Goal: Ask a question

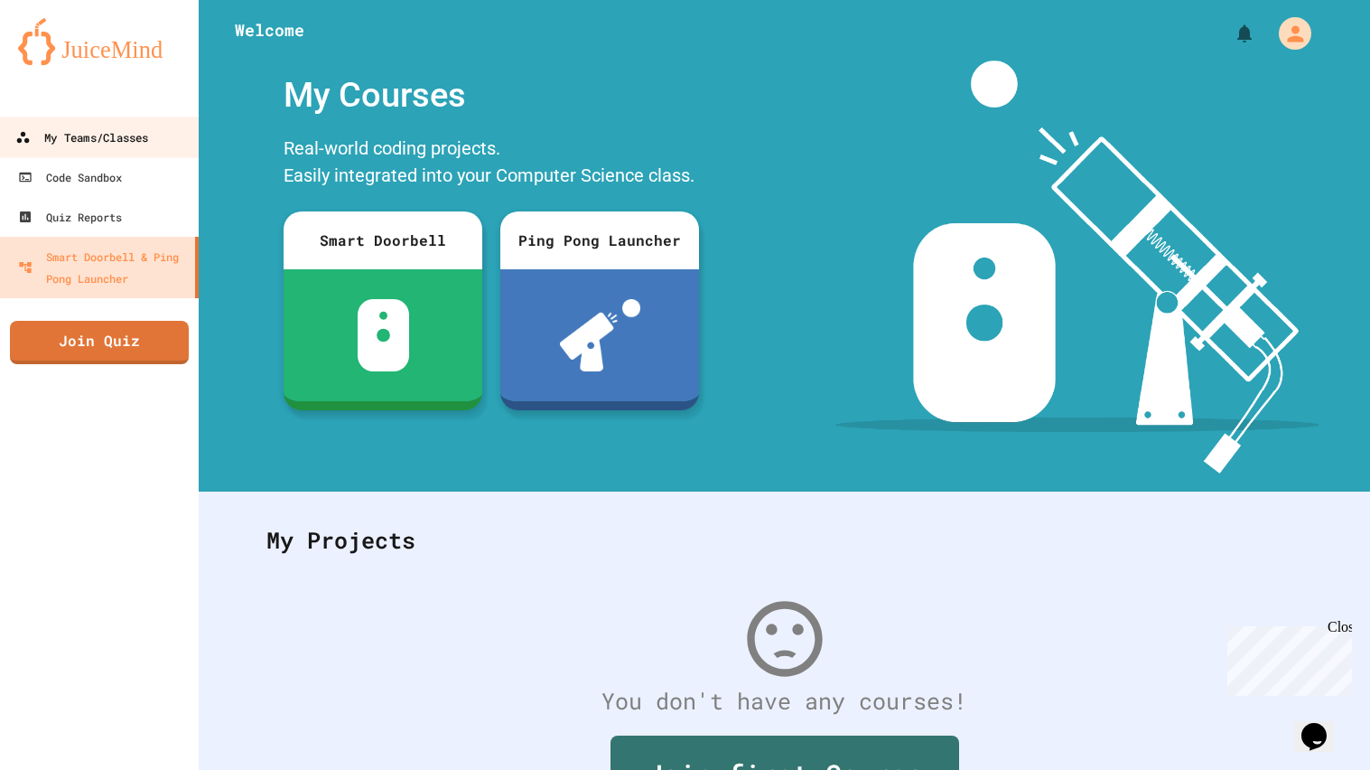
click at [110, 129] on div "My Teams/Classes" at bounding box center [81, 137] width 133 height 23
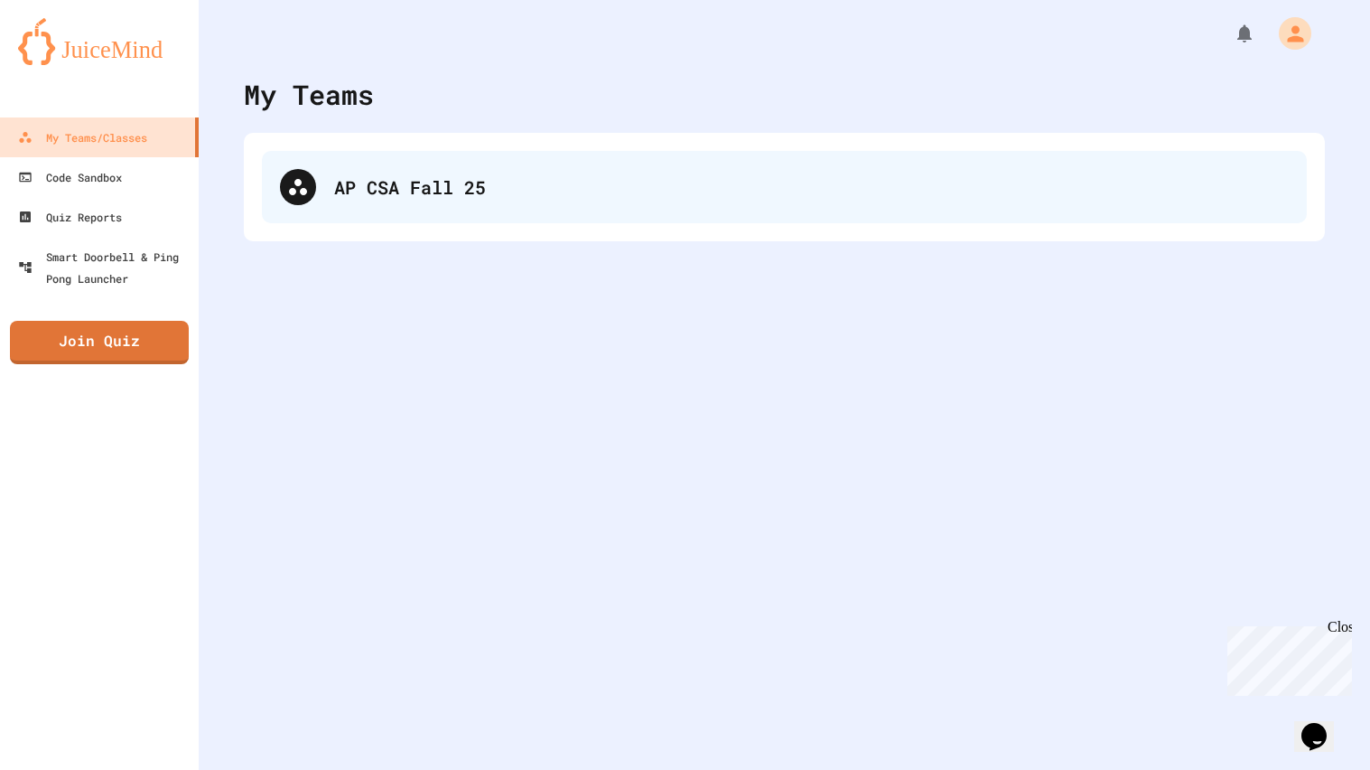
click at [302, 156] on div "AP CSA Fall 25" at bounding box center [784, 187] width 1045 height 72
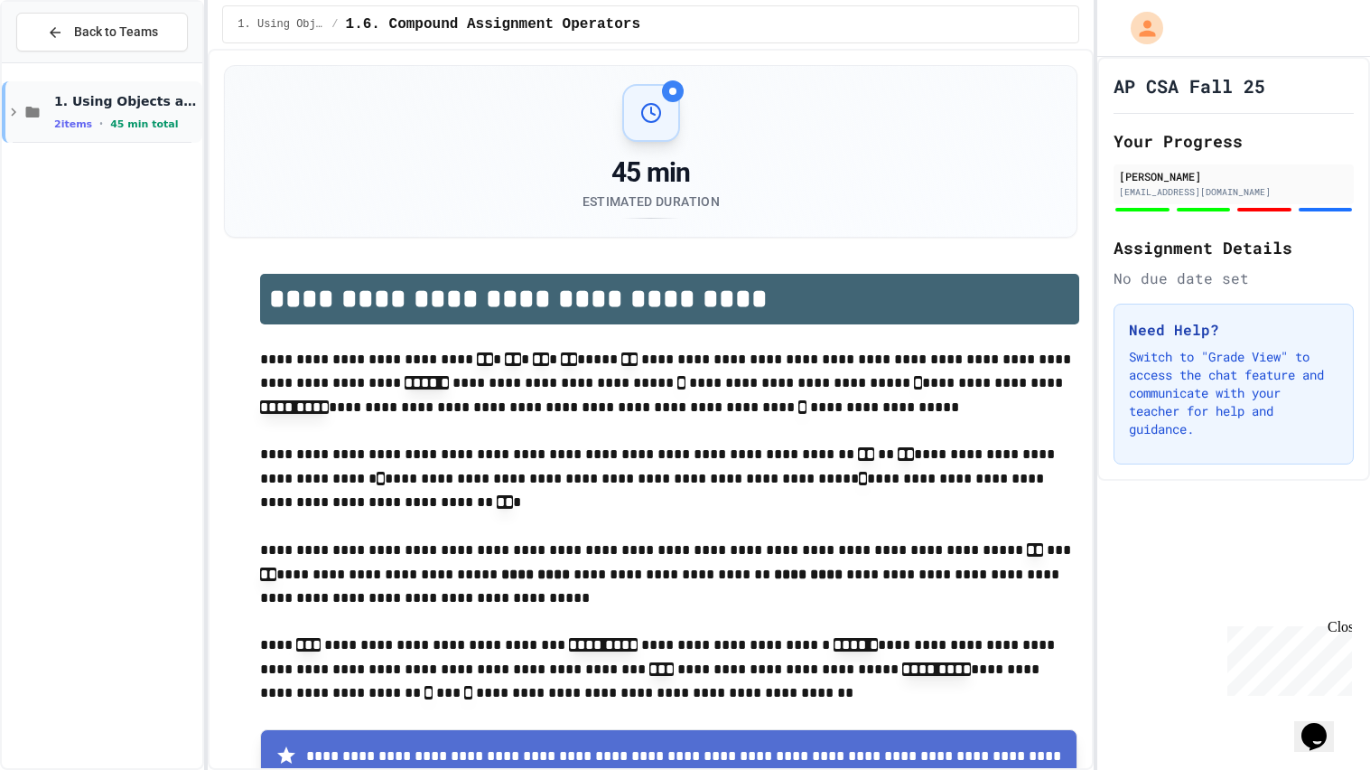
click at [59, 124] on span "2 items" at bounding box center [73, 124] width 38 height 12
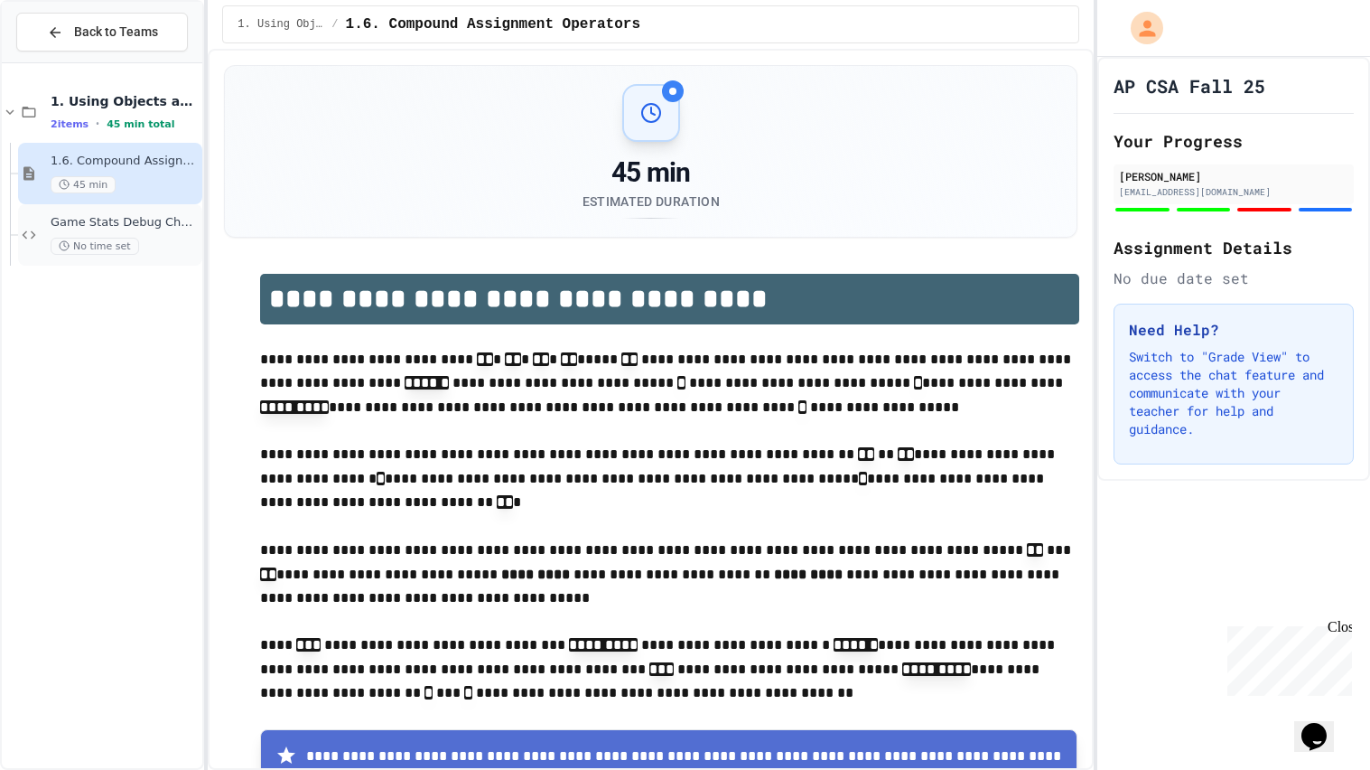
click at [107, 226] on span "Game Stats Debug Challenge" at bounding box center [125, 222] width 148 height 15
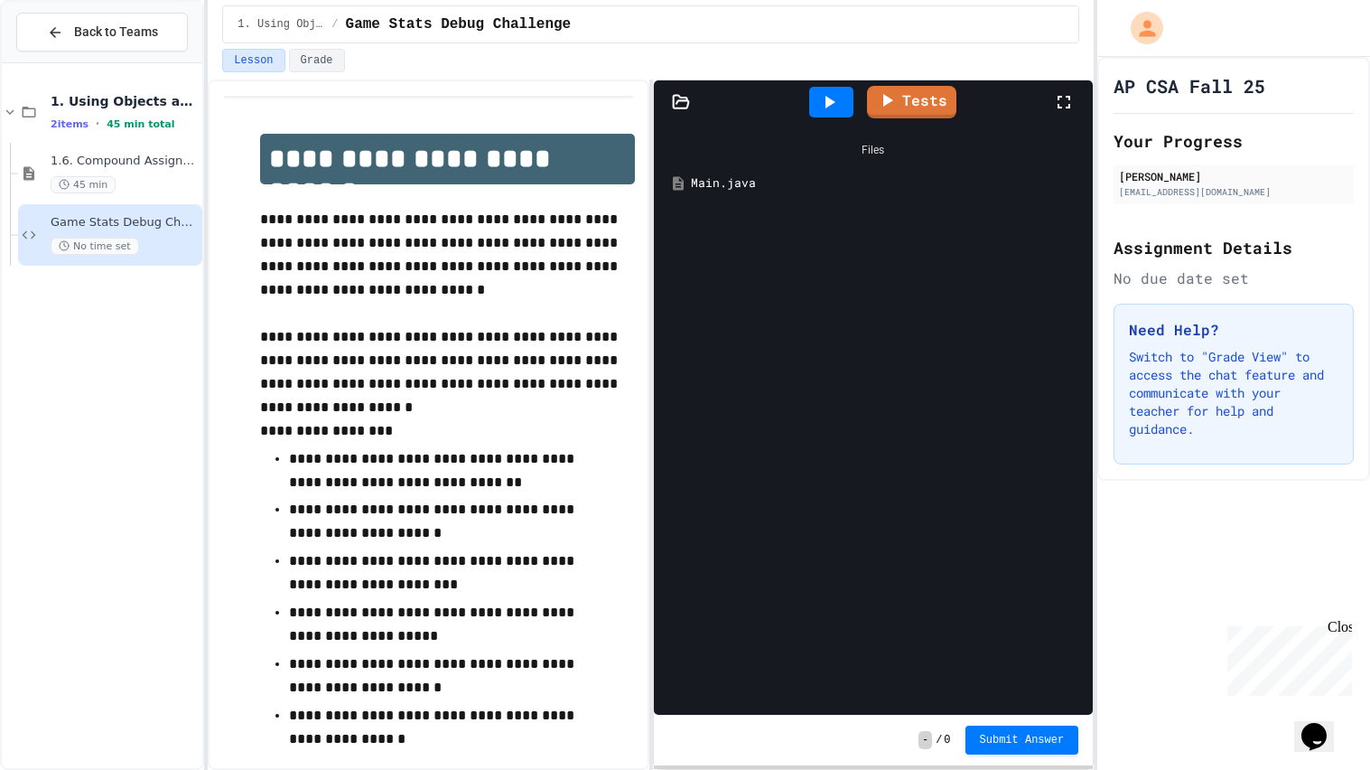
click at [929, 223] on div "Files Main.java" at bounding box center [873, 419] width 439 height 591
click at [1066, 93] on icon at bounding box center [1064, 102] width 22 height 22
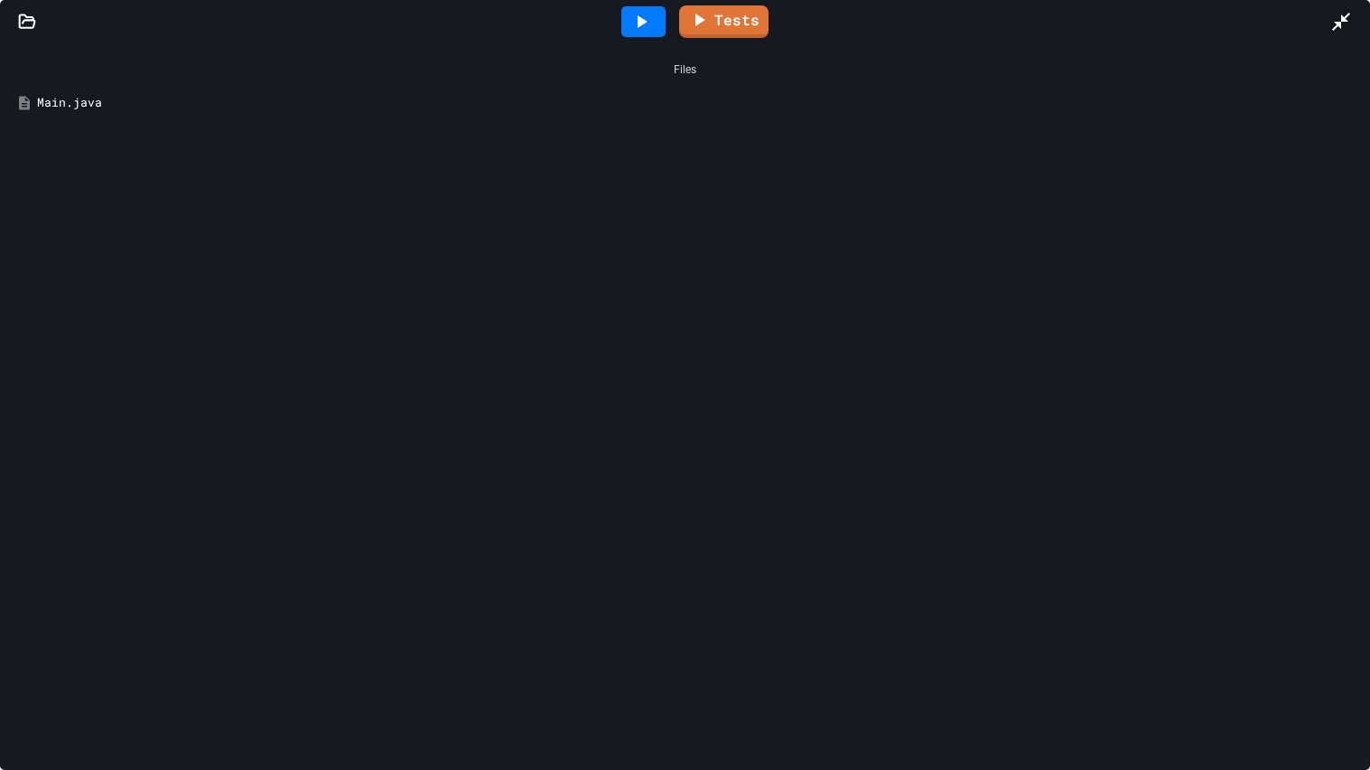
click at [16, 23] on div at bounding box center [27, 22] width 54 height 18
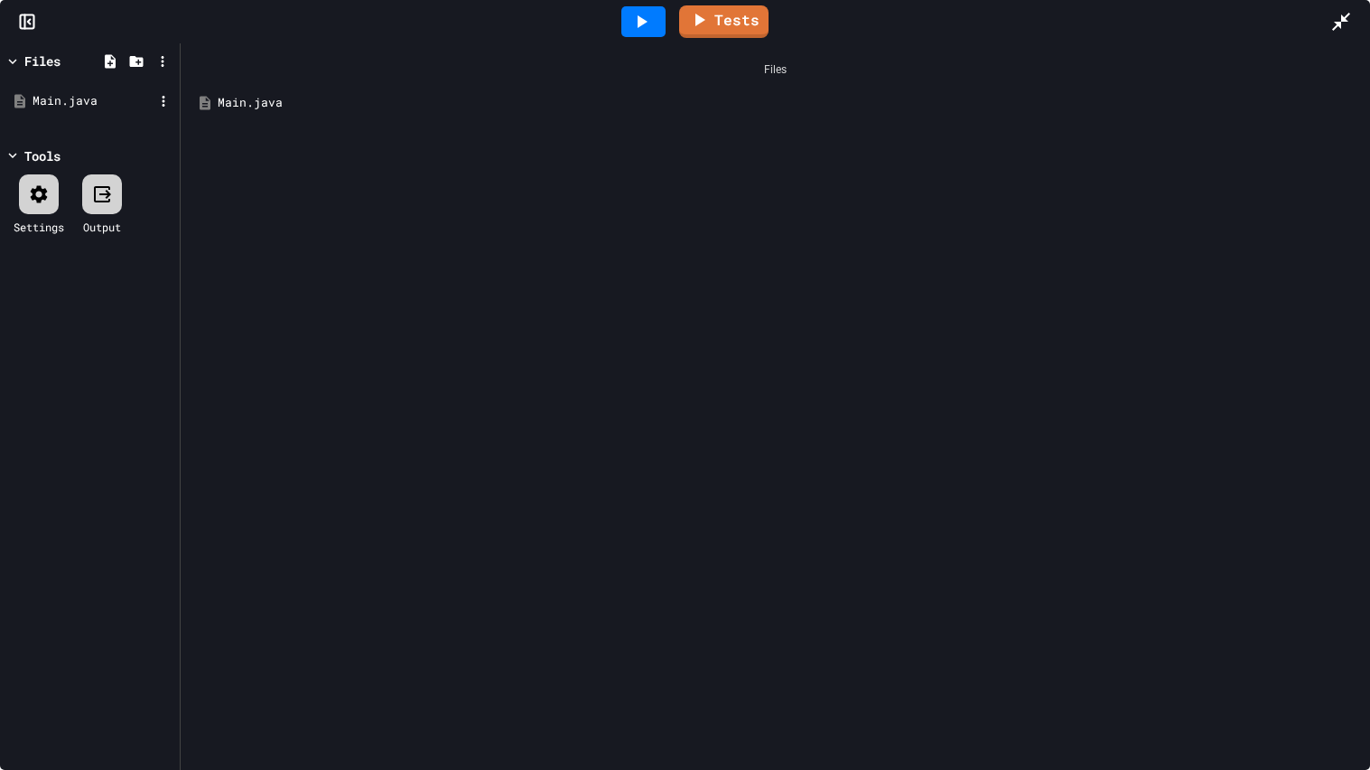
click at [50, 107] on div "Main.java" at bounding box center [93, 101] width 121 height 18
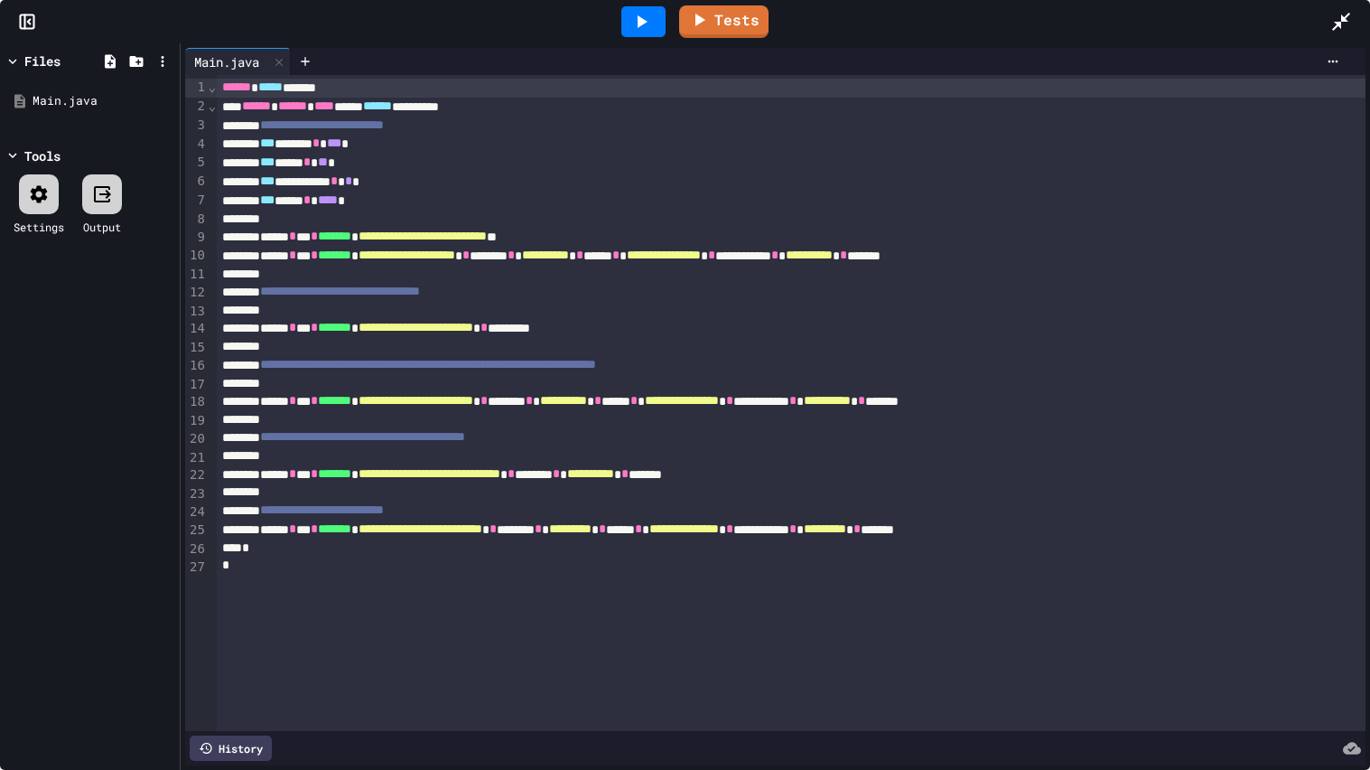
click at [1359, 31] on div at bounding box center [1350, 21] width 40 height 49
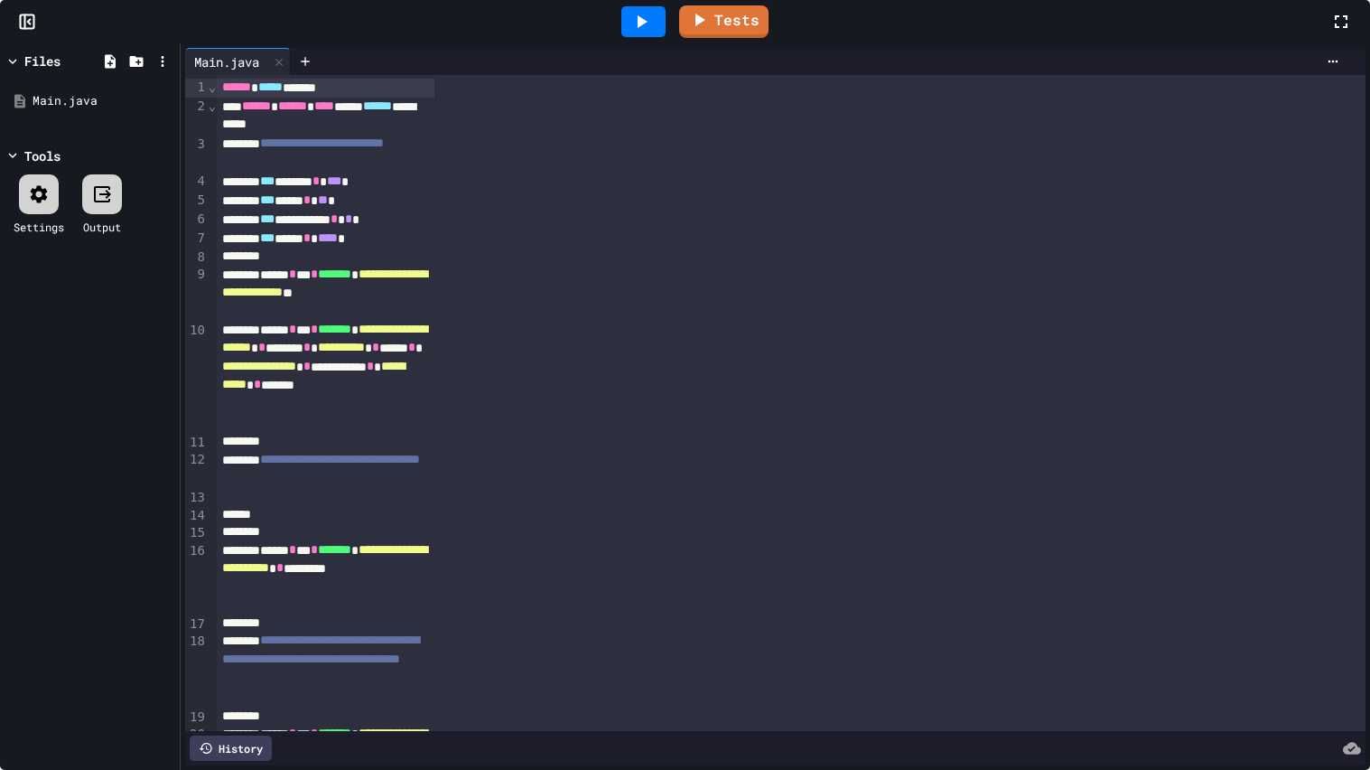
scroll to position [150, 0]
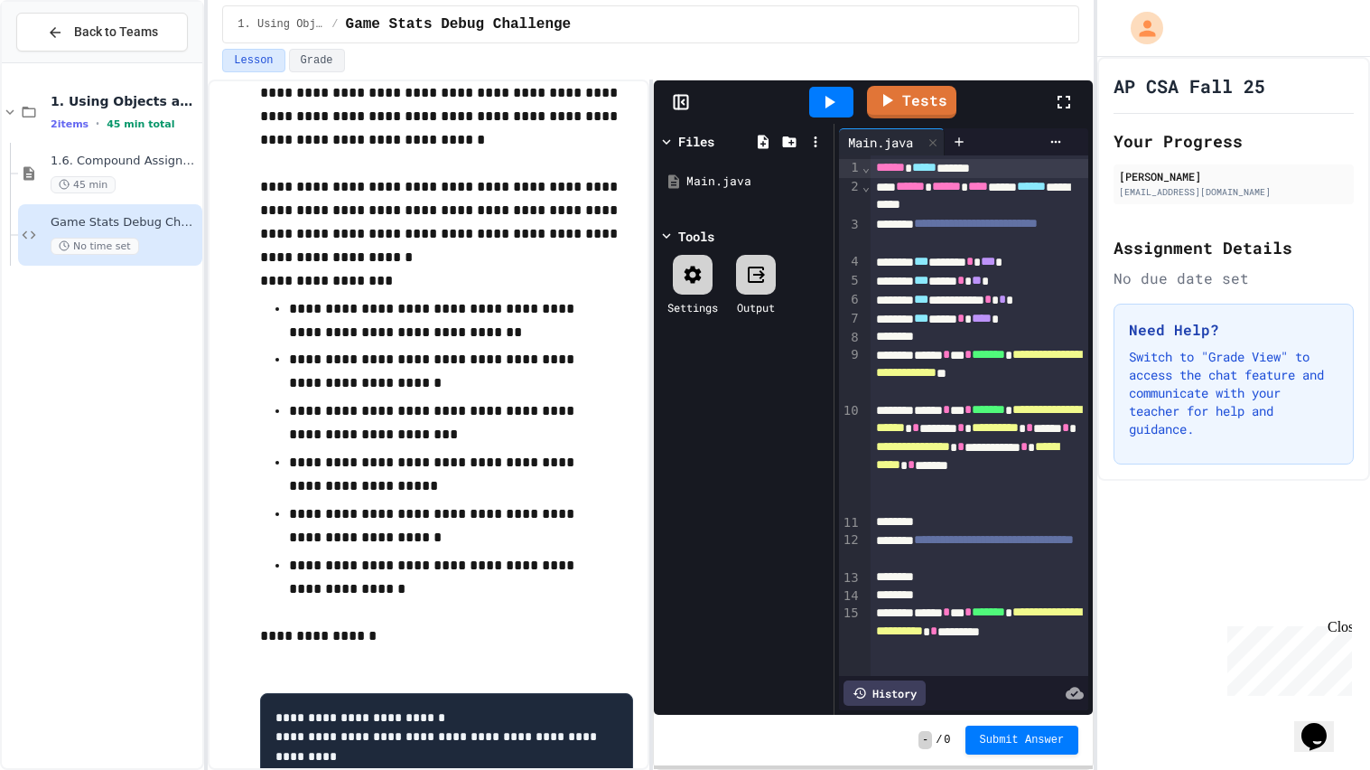
click at [1068, 85] on div at bounding box center [1073, 102] width 40 height 49
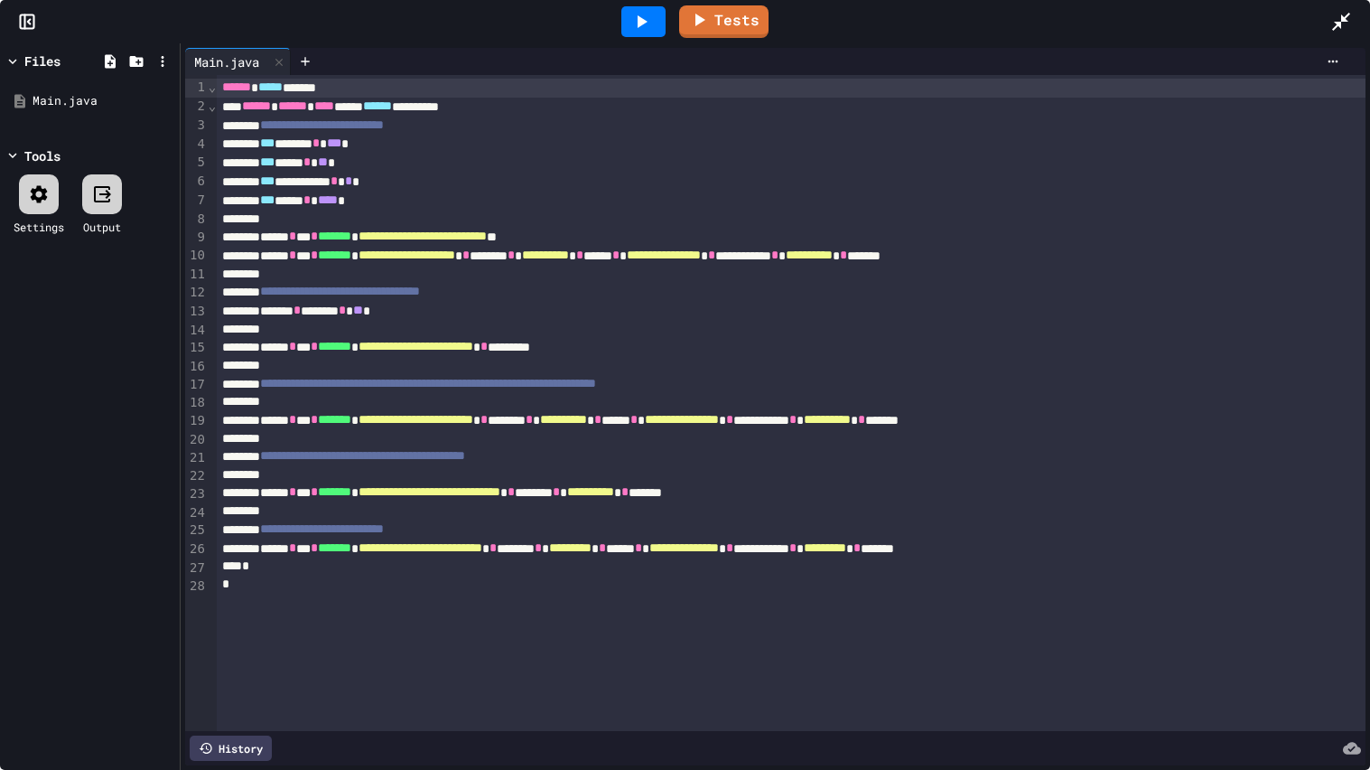
click at [520, 434] on div at bounding box center [791, 439] width 1149 height 18
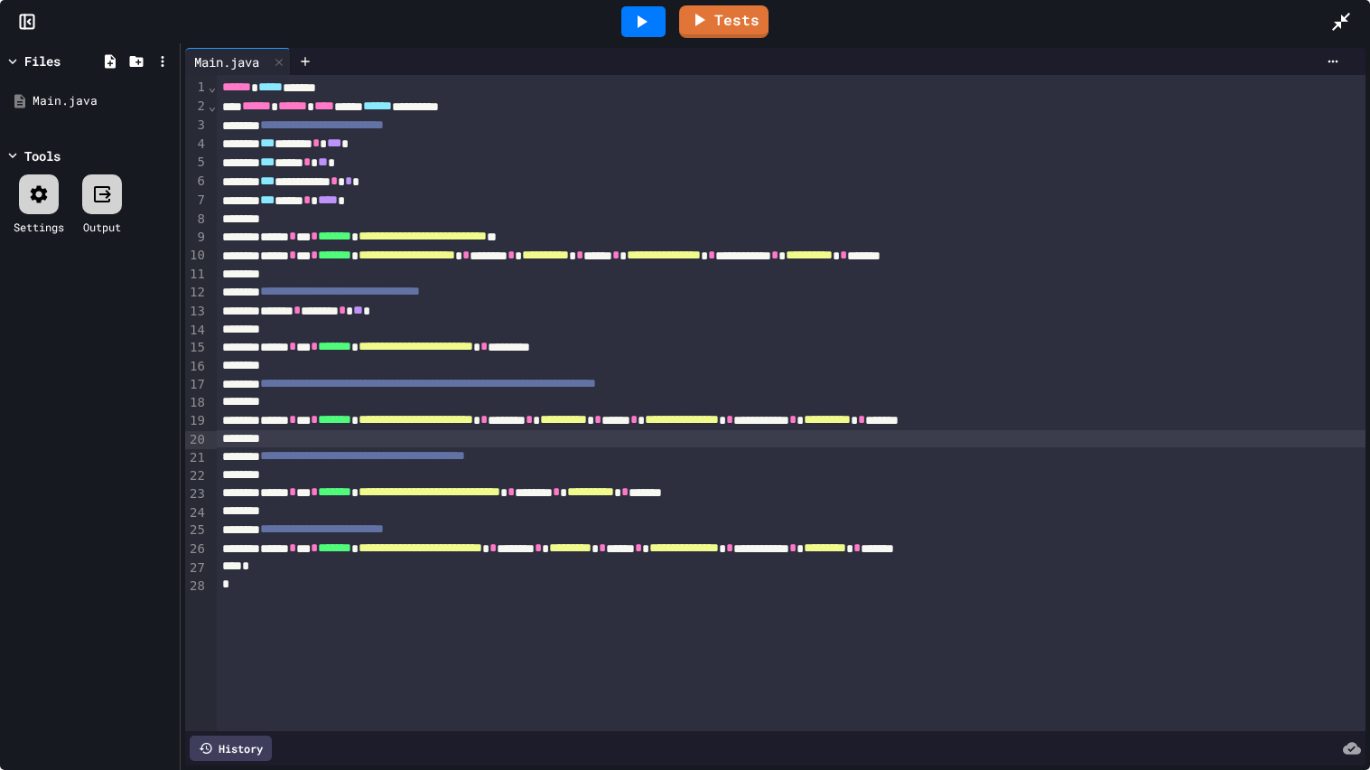
click at [469, 404] on div at bounding box center [791, 402] width 1149 height 18
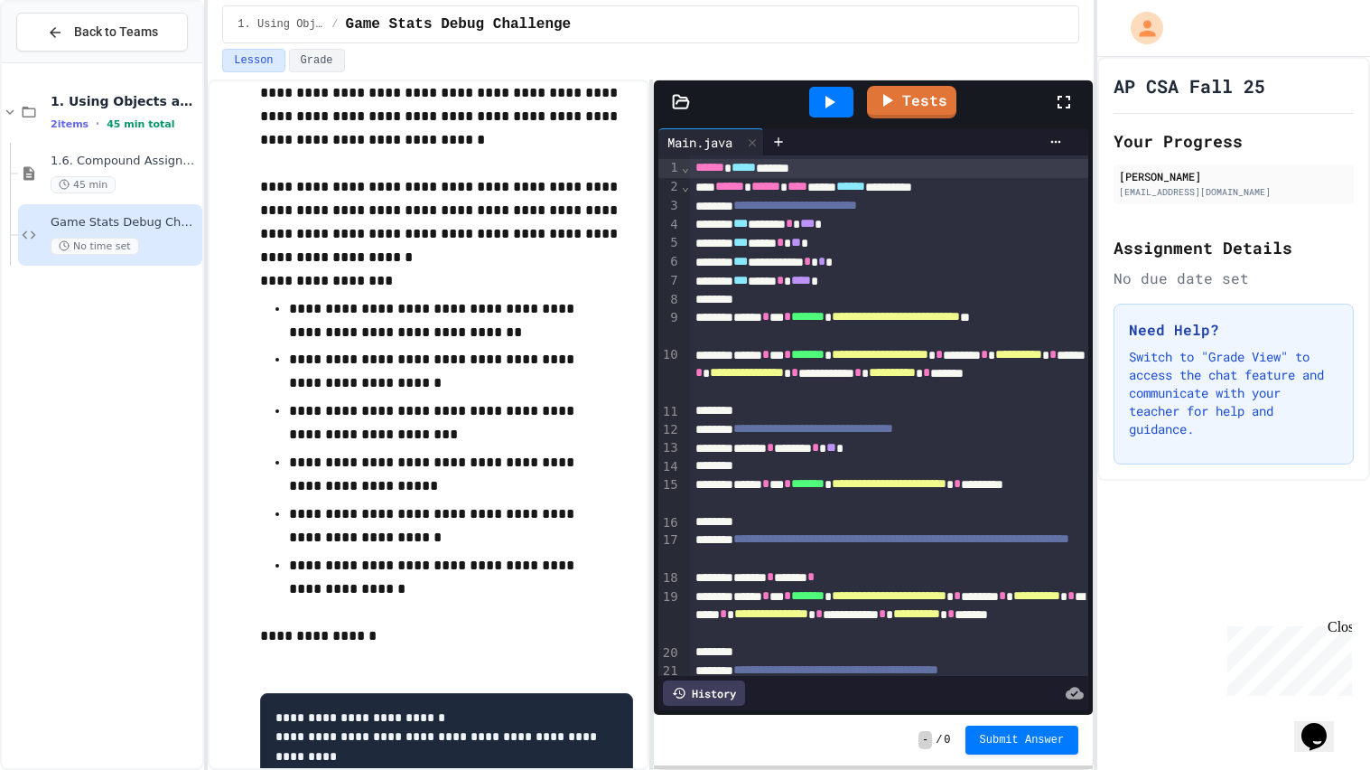
click at [1066, 94] on icon at bounding box center [1064, 102] width 22 height 22
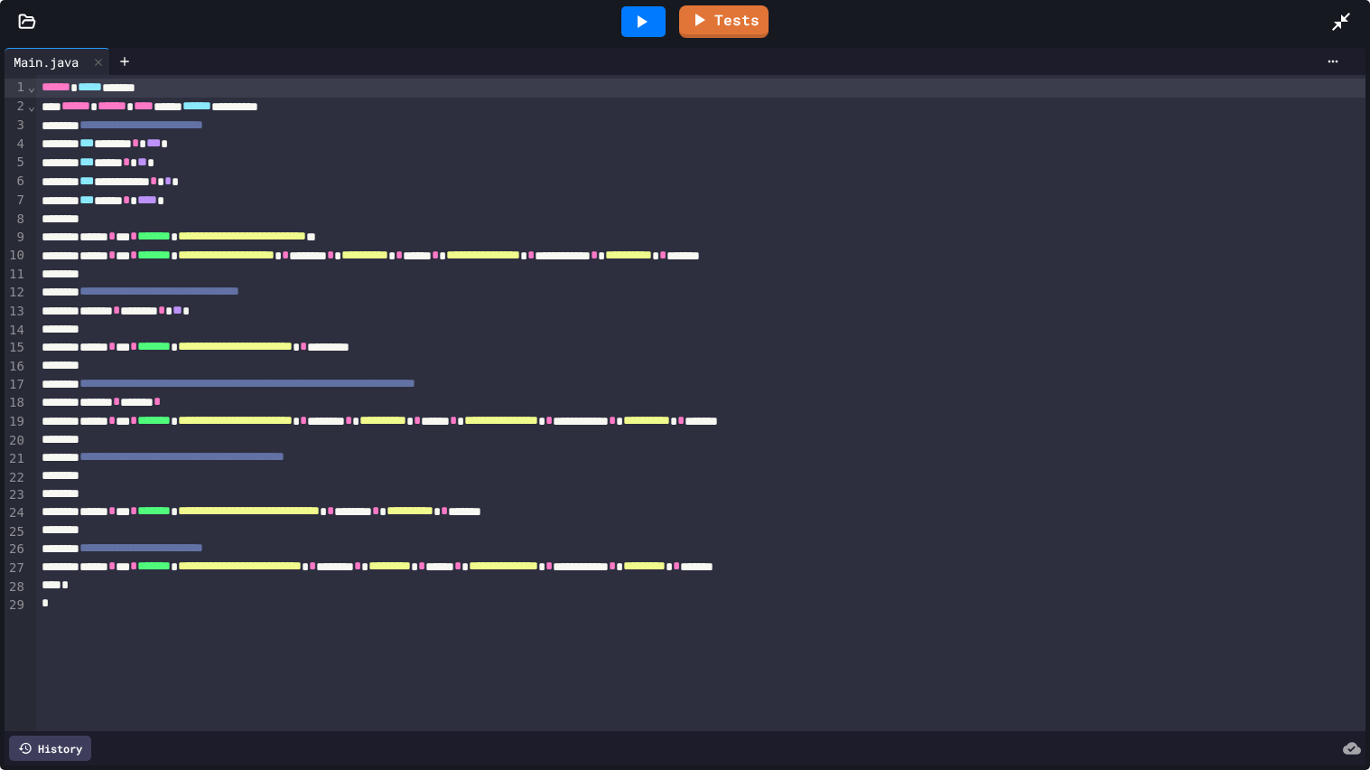
click at [273, 410] on div "****** * ****** *" at bounding box center [701, 402] width 1330 height 19
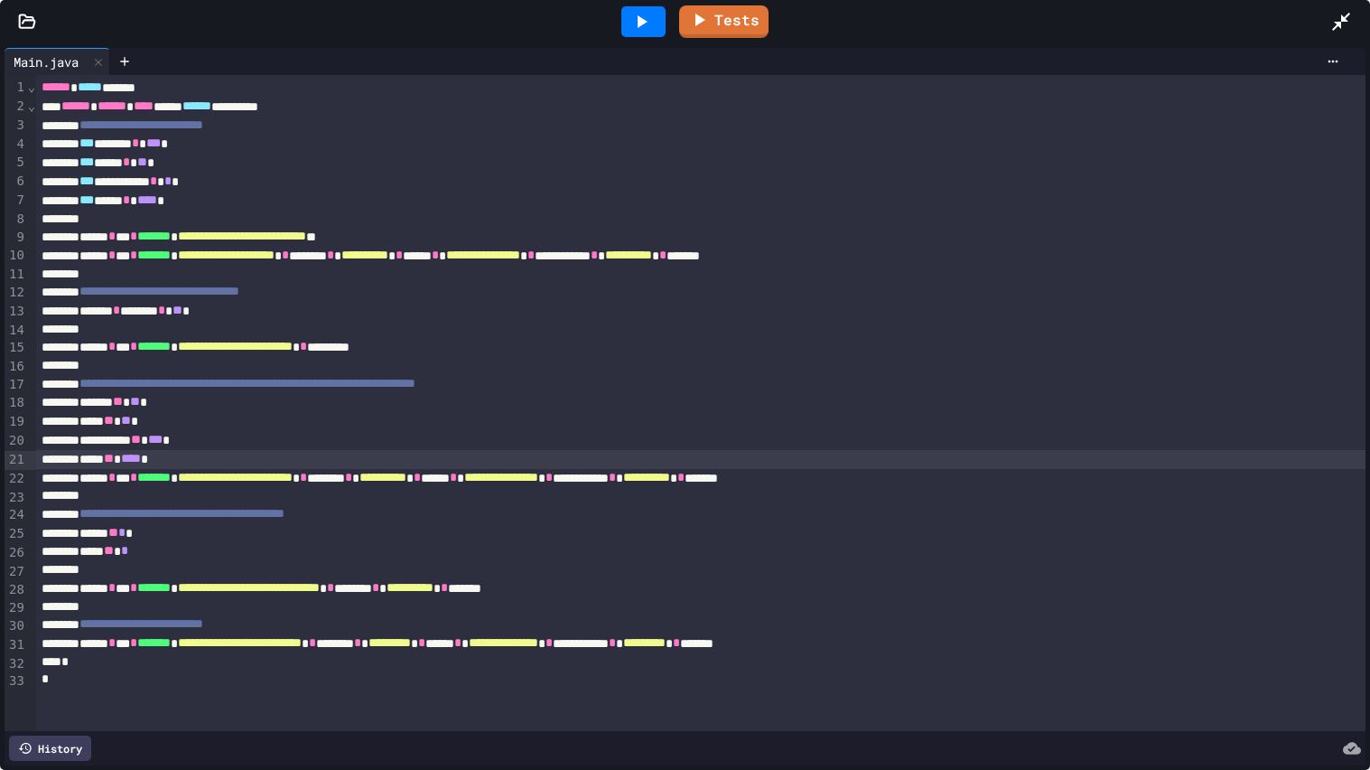
click at [327, 630] on div "**********" at bounding box center [701, 624] width 1330 height 19
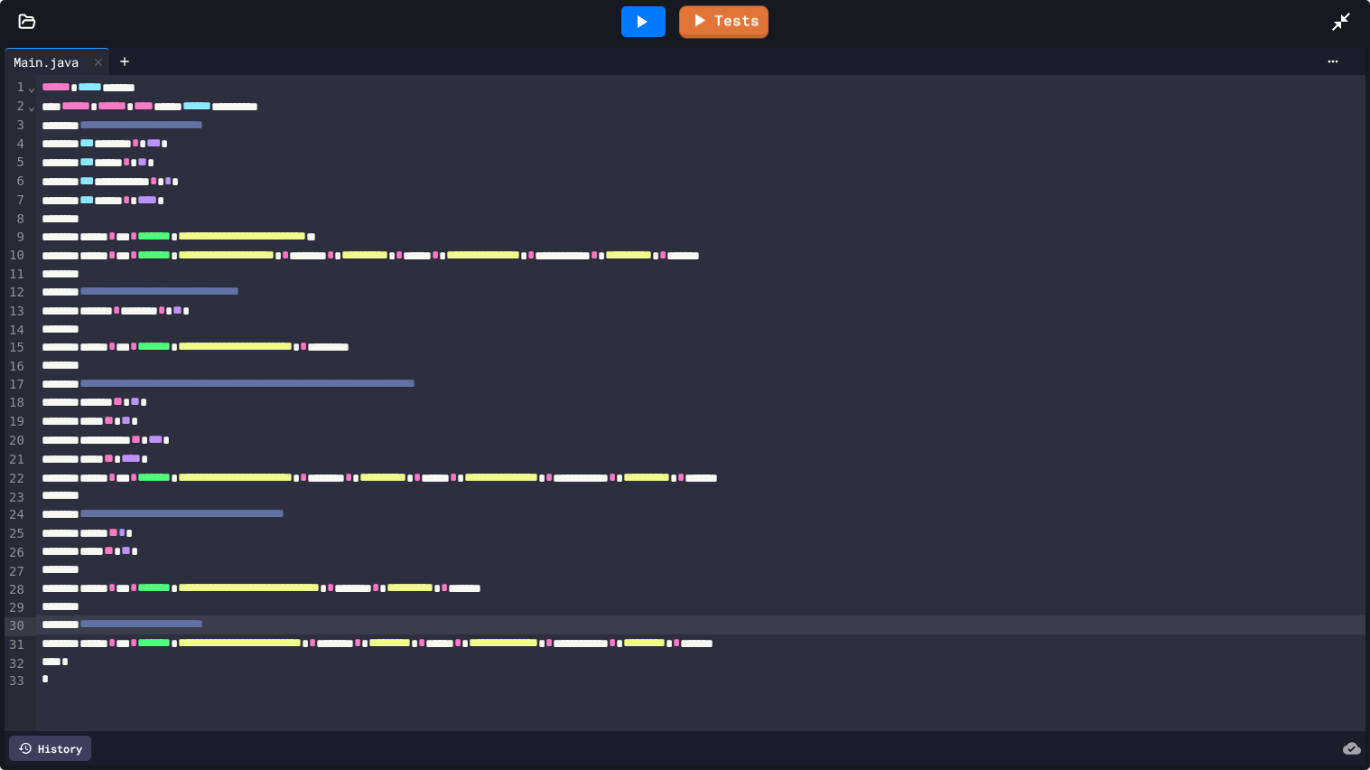
click at [655, 18] on div at bounding box center [643, 21] width 44 height 31
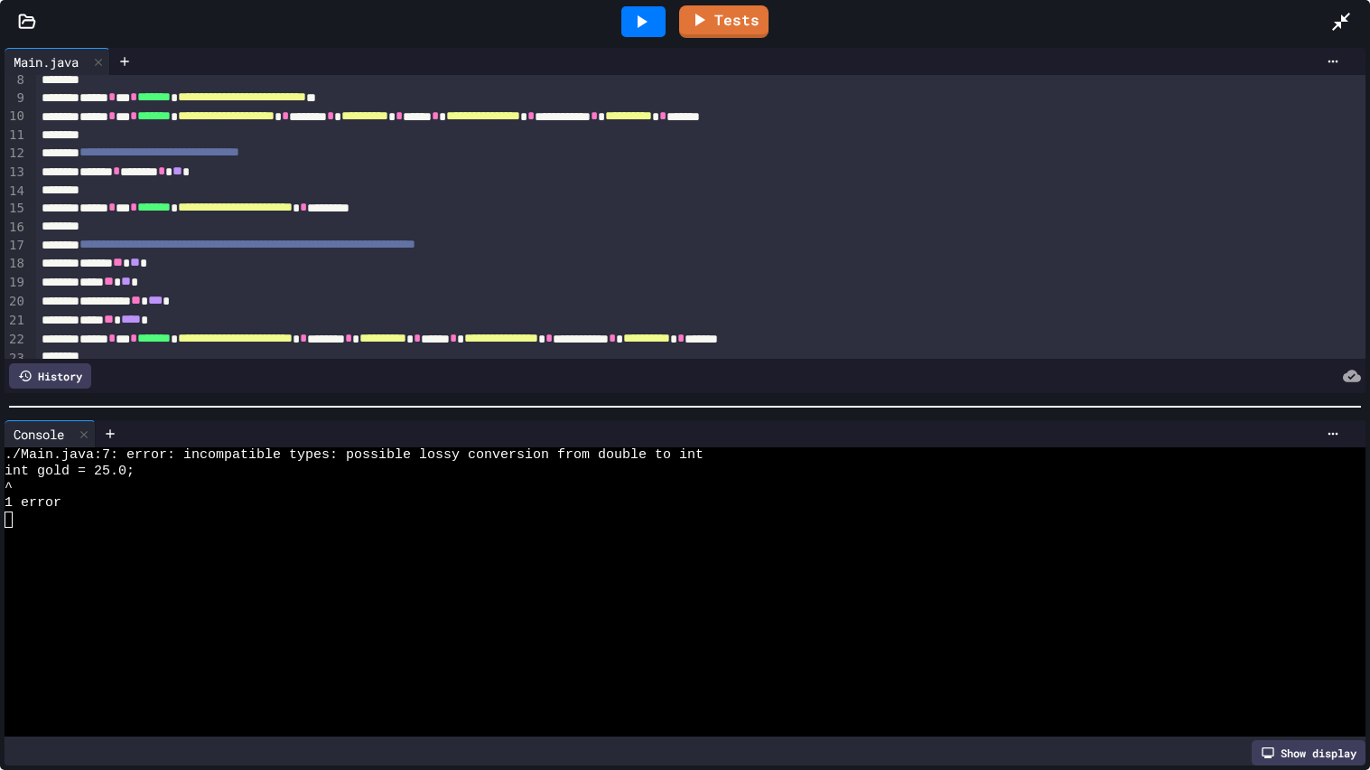
scroll to position [144, 0]
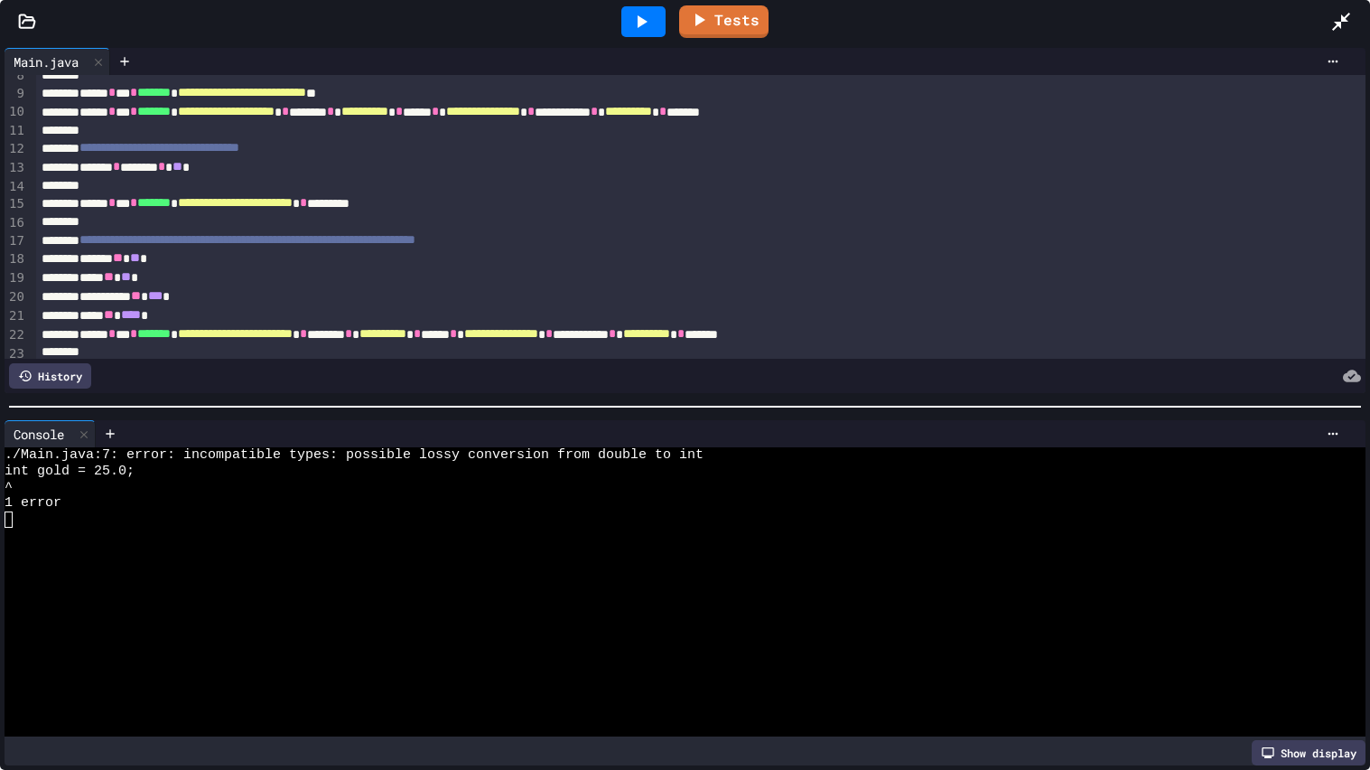
click at [98, 317] on div "**** ** **** *" at bounding box center [701, 315] width 1330 height 19
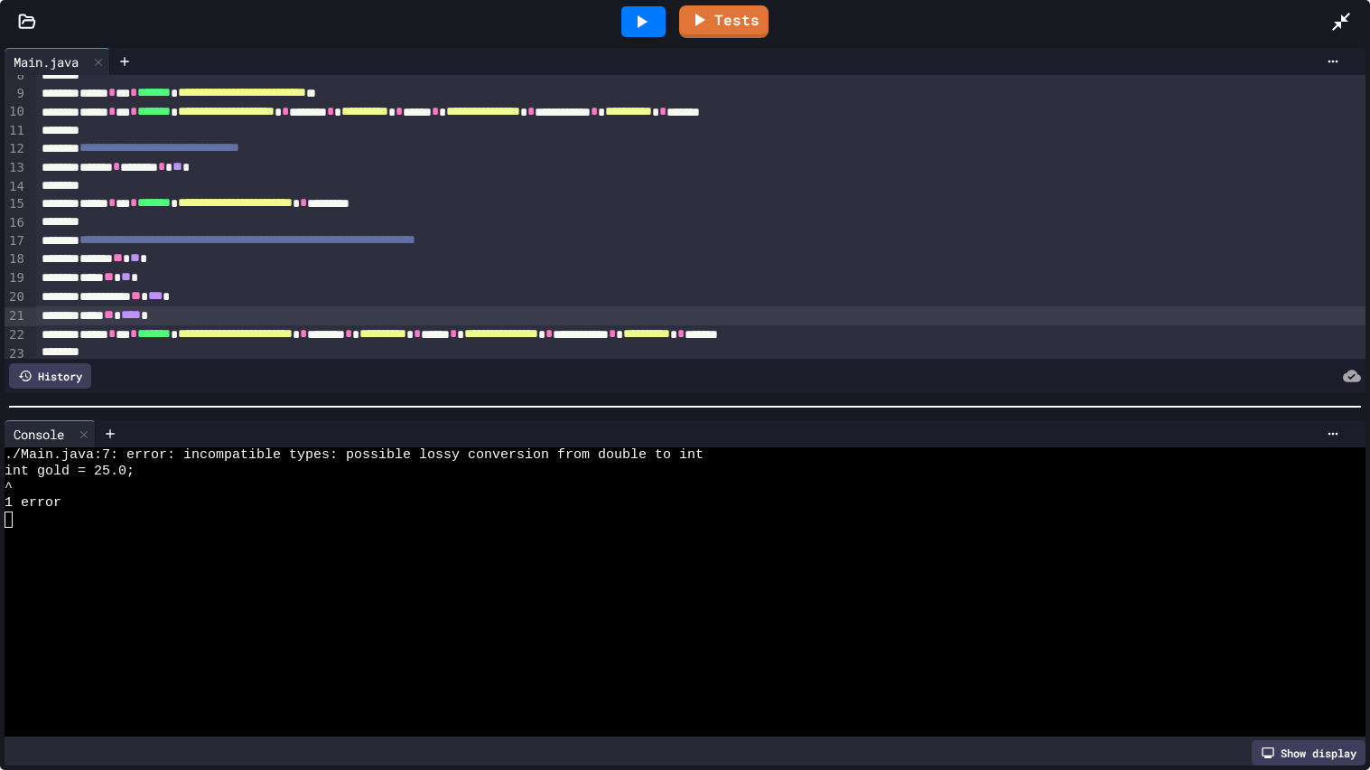
click at [102, 318] on div "**** ** **** *" at bounding box center [701, 315] width 1330 height 19
click at [639, 26] on icon at bounding box center [643, 21] width 10 height 13
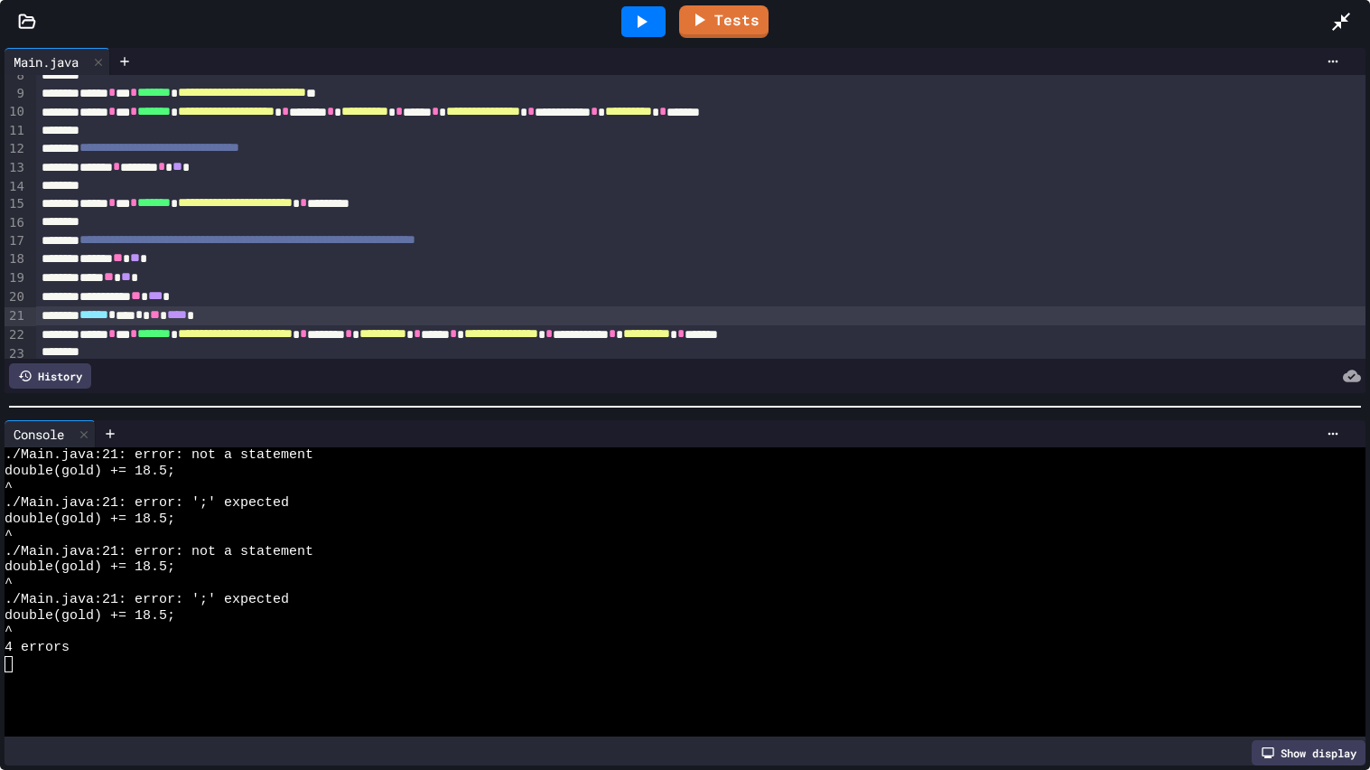
click at [143, 316] on span "*" at bounding box center [138, 314] width 7 height 13
click at [658, 10] on div at bounding box center [643, 21] width 44 height 31
click at [201, 322] on div "****** ******* ** **** *" at bounding box center [701, 315] width 1330 height 19
click at [307, 320] on div "****** * **** * ** **** *" at bounding box center [701, 315] width 1330 height 19
click at [195, 321] on div "****** ****** ** **** *" at bounding box center [701, 315] width 1330 height 19
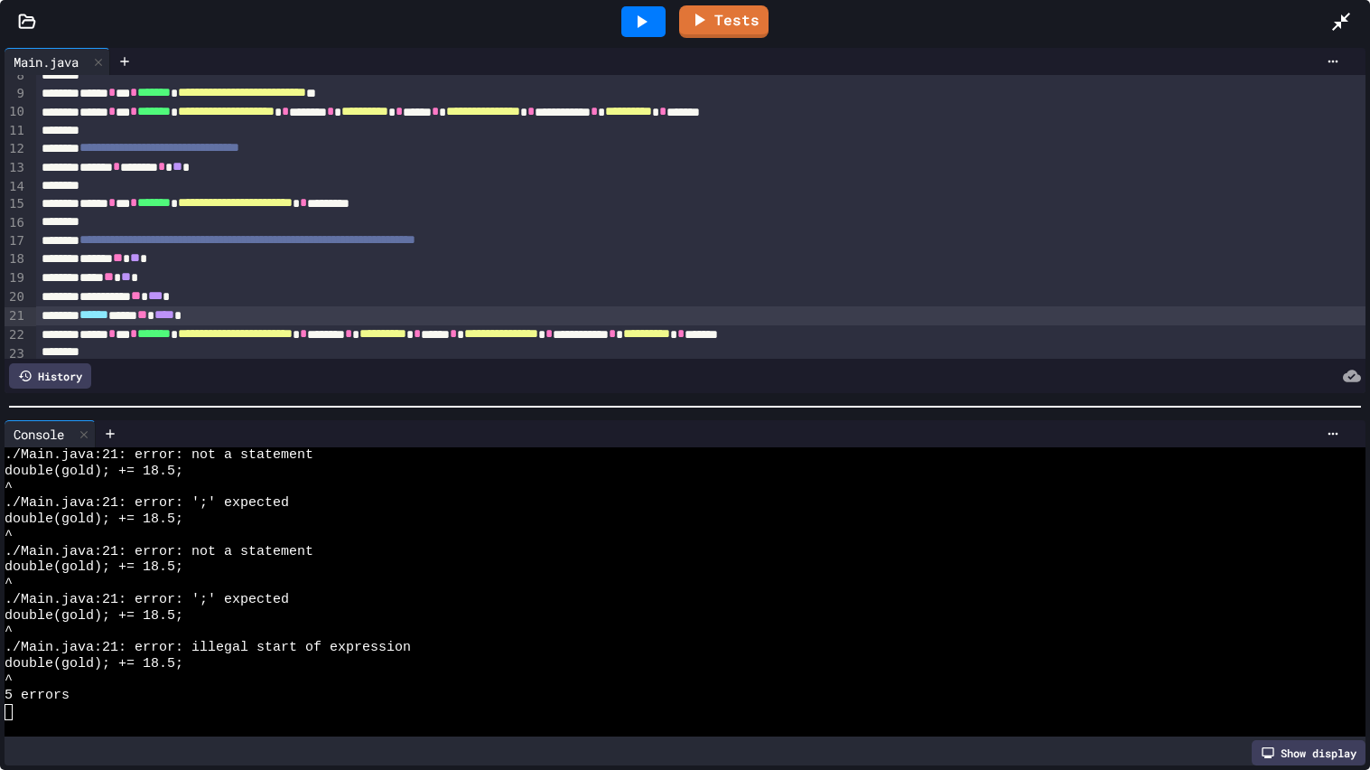
click at [647, 12] on icon at bounding box center [641, 22] width 22 height 22
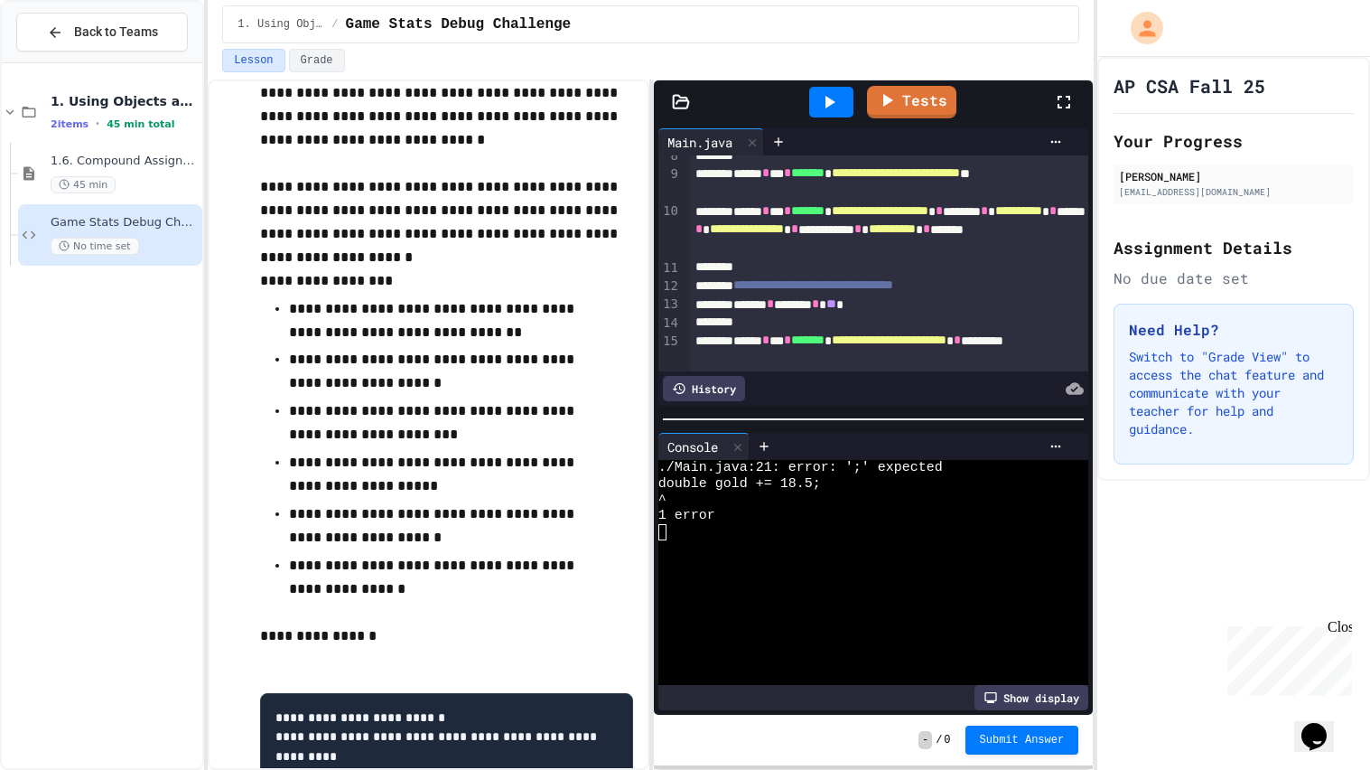
click at [1072, 97] on icon at bounding box center [1064, 102] width 22 height 22
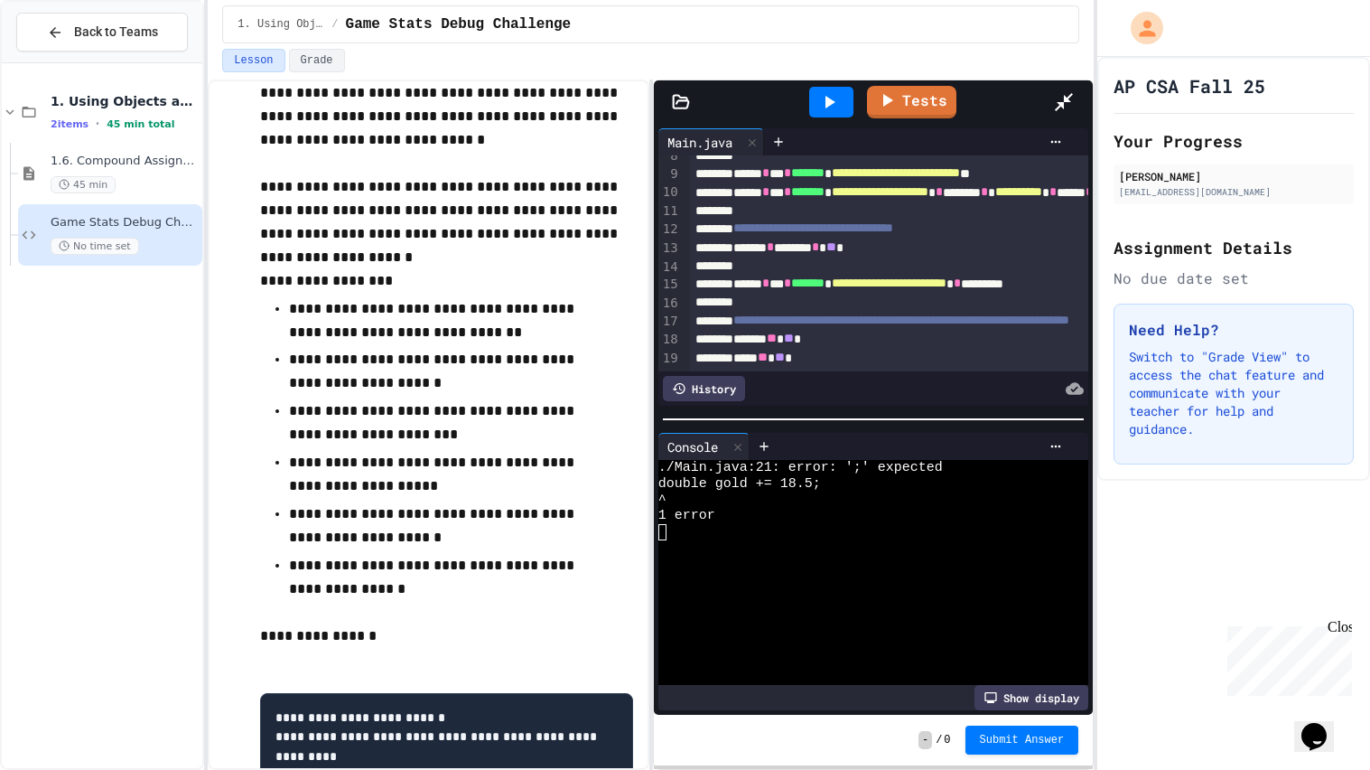
scroll to position [0, 0]
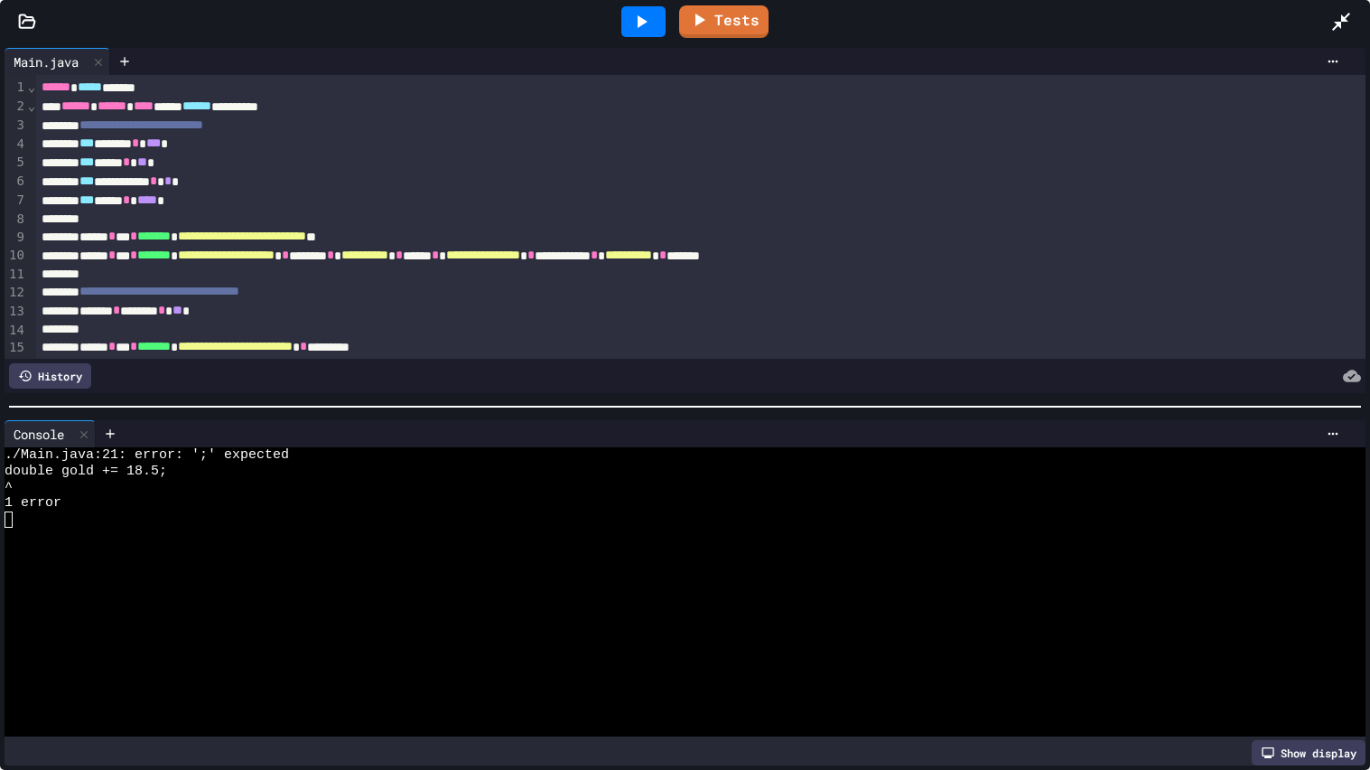
click at [94, 203] on span "***" at bounding box center [86, 199] width 14 height 13
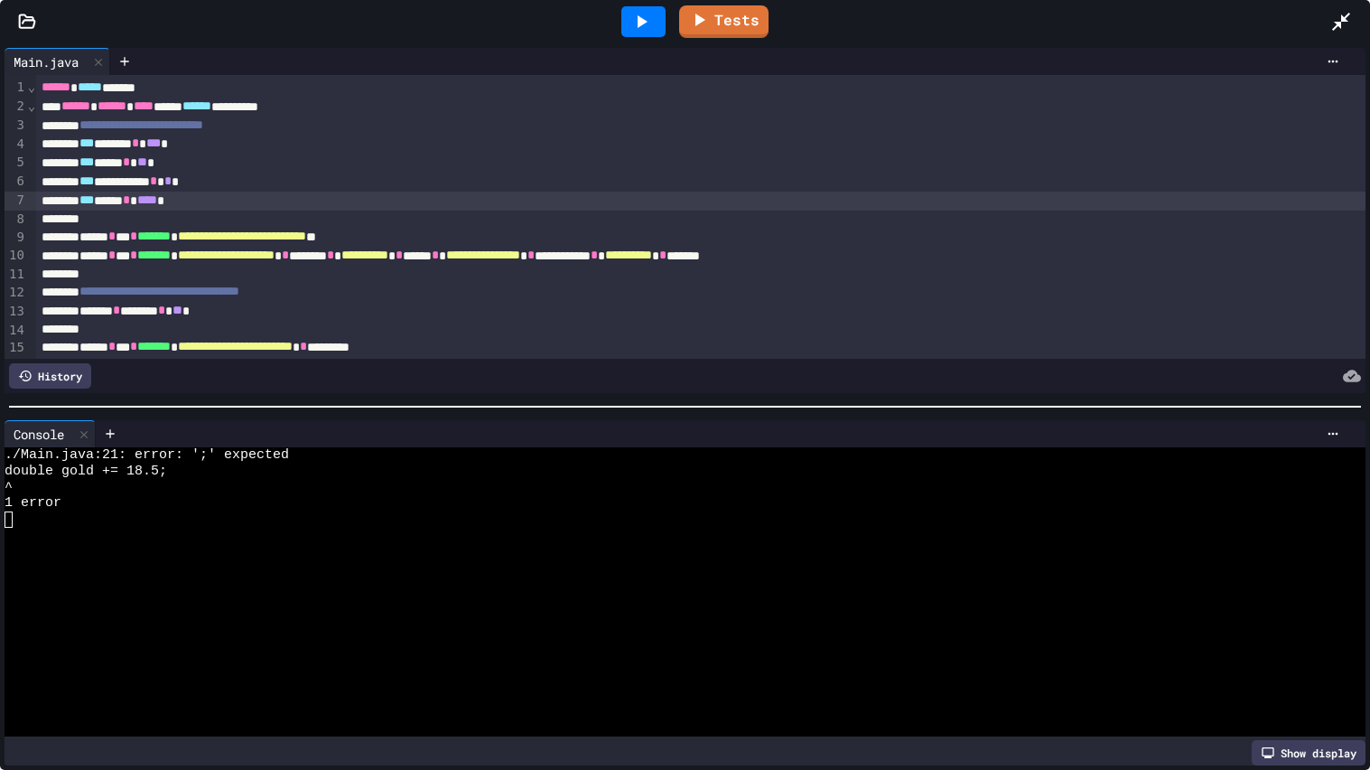
scroll to position [334, 0]
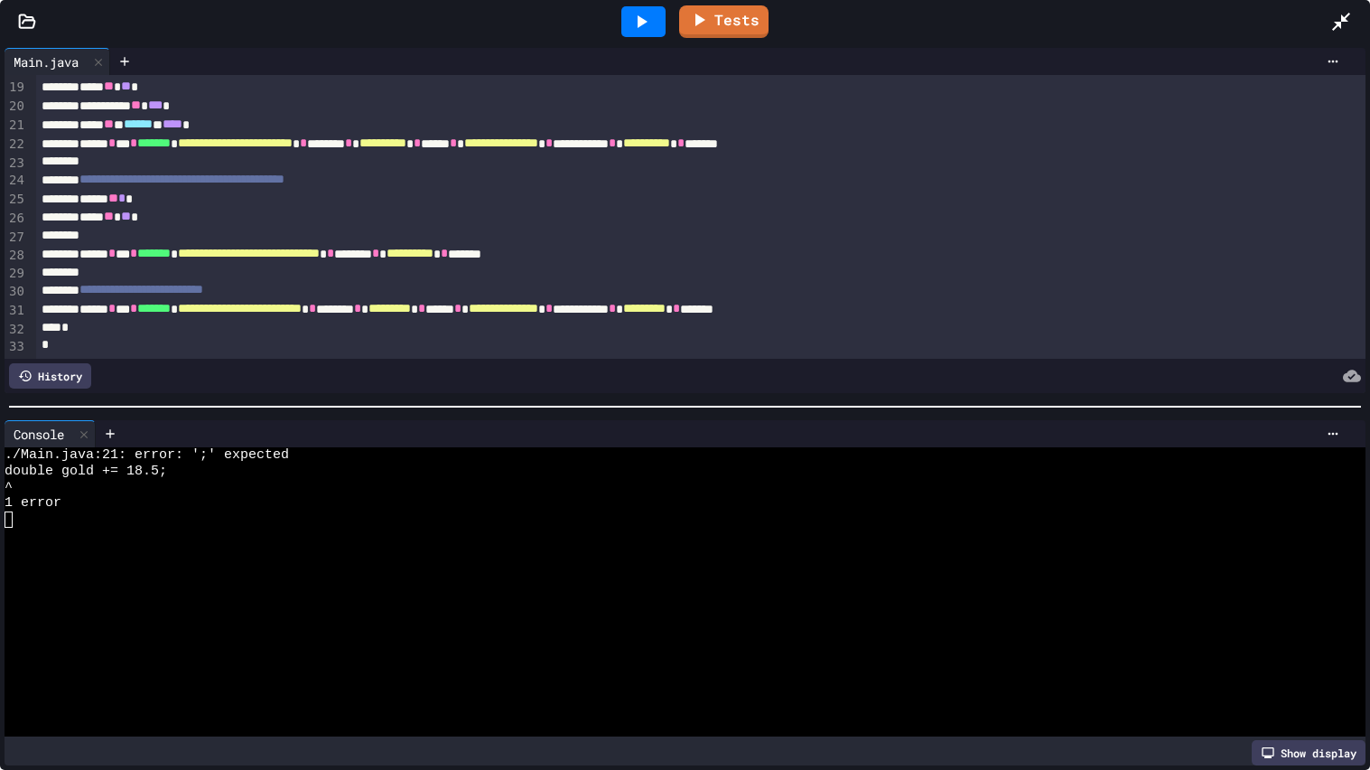
click at [649, 33] on div at bounding box center [643, 21] width 44 height 31
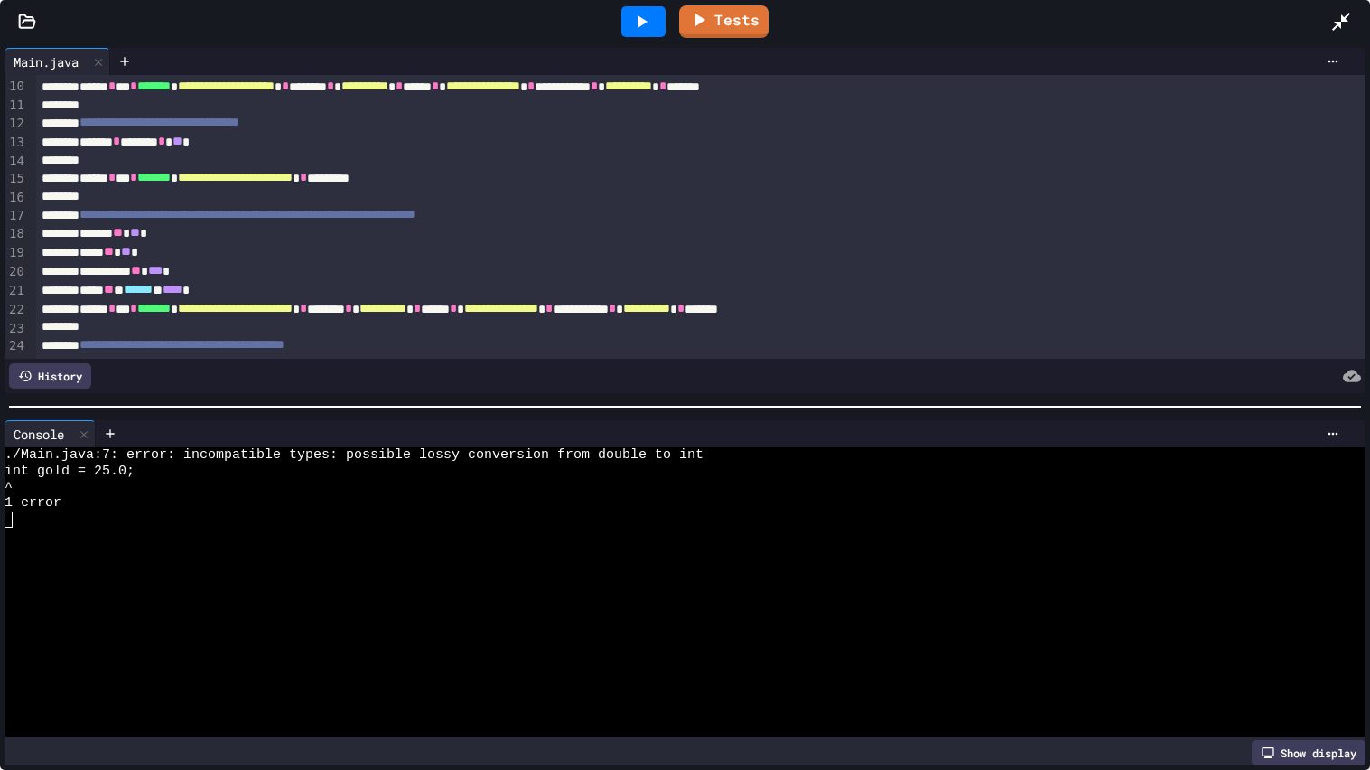
scroll to position [0, 0]
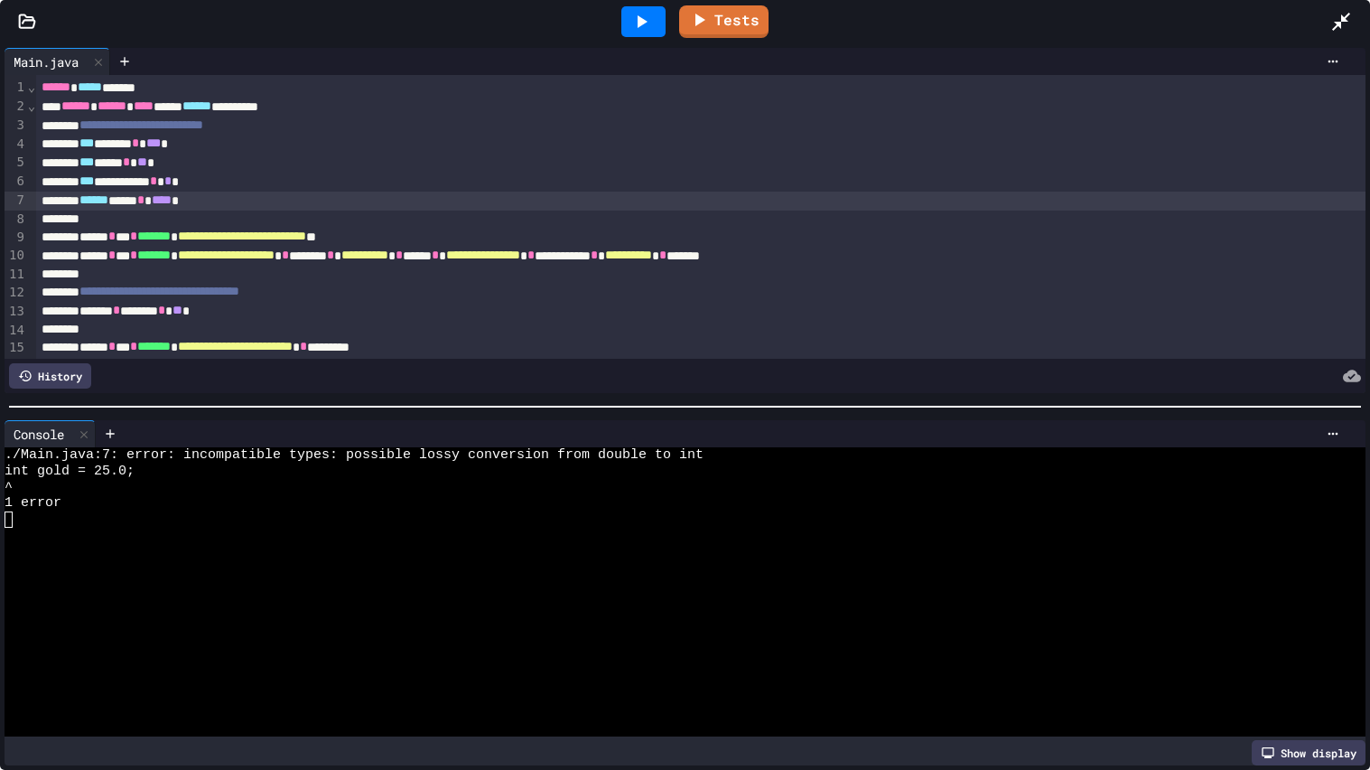
click at [638, 33] on div at bounding box center [643, 21] width 44 height 31
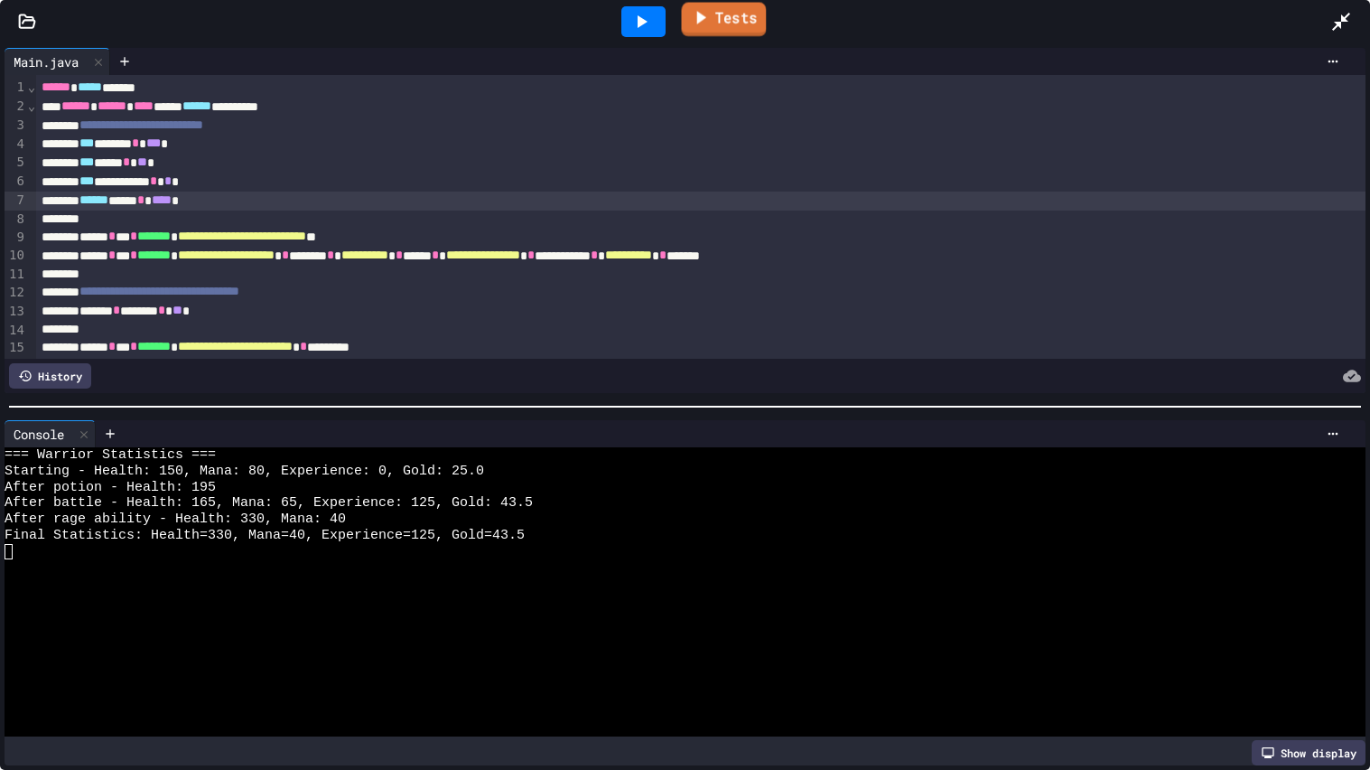
click at [741, 14] on link "Tests" at bounding box center [723, 20] width 85 height 34
click at [741, 14] on link "Tests" at bounding box center [723, 20] width 89 height 34
click at [1330, 12] on icon at bounding box center [1341, 22] width 22 height 22
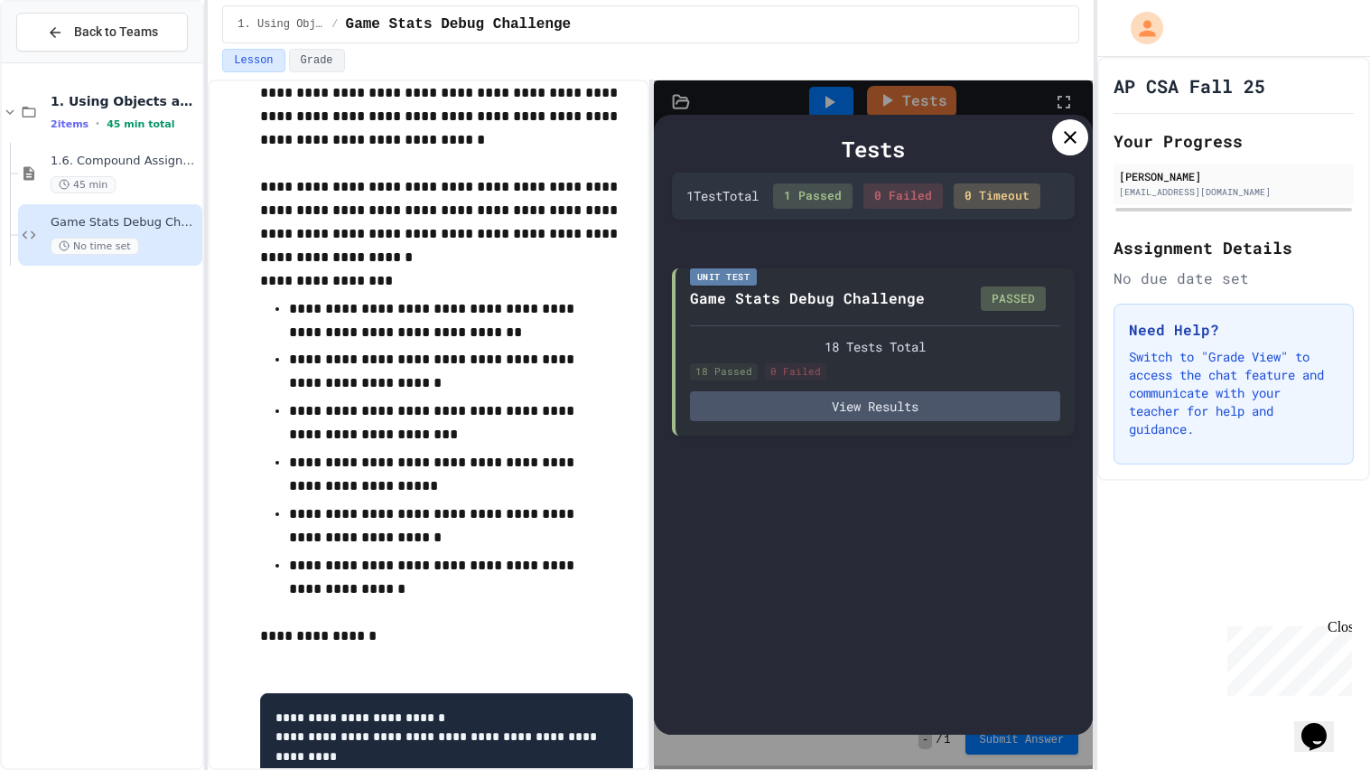
click at [894, 74] on div "Lesson Grade" at bounding box center [651, 64] width 886 height 31
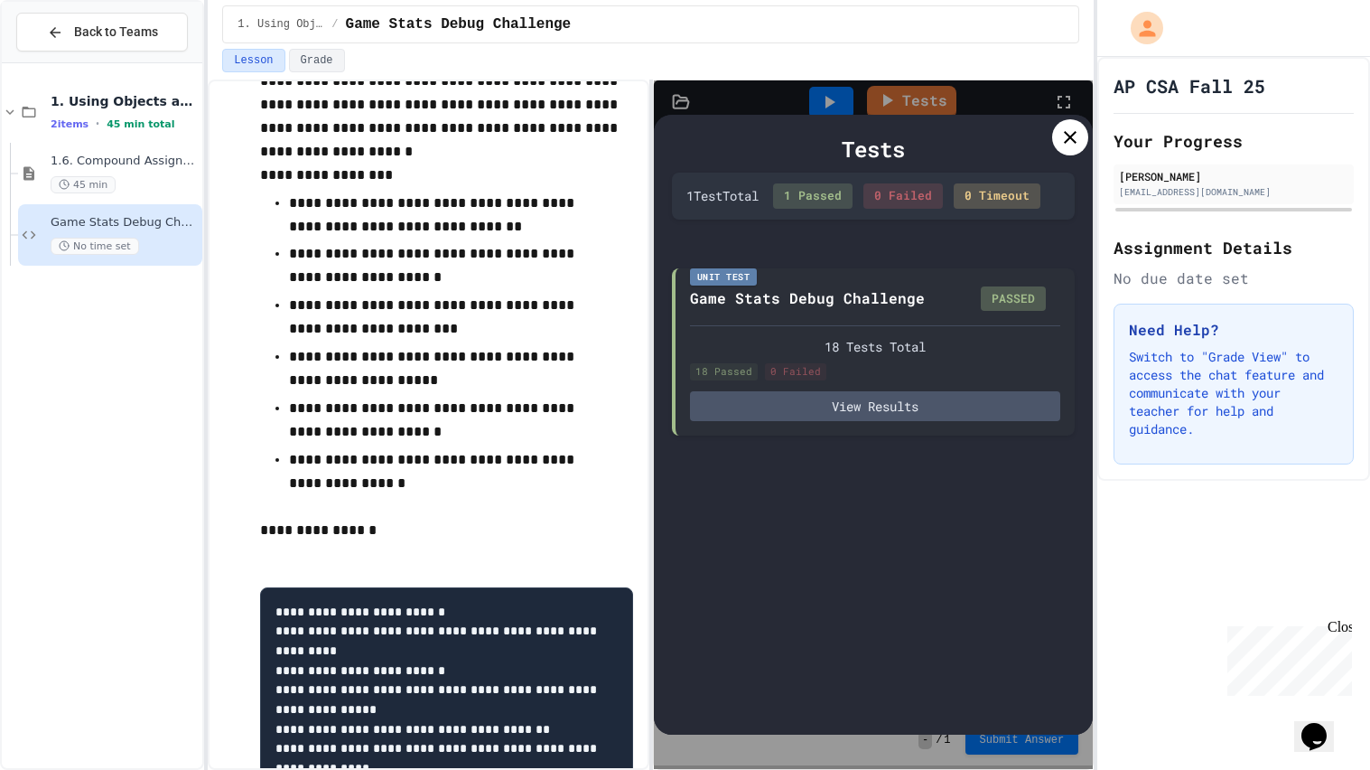
scroll to position [359, 0]
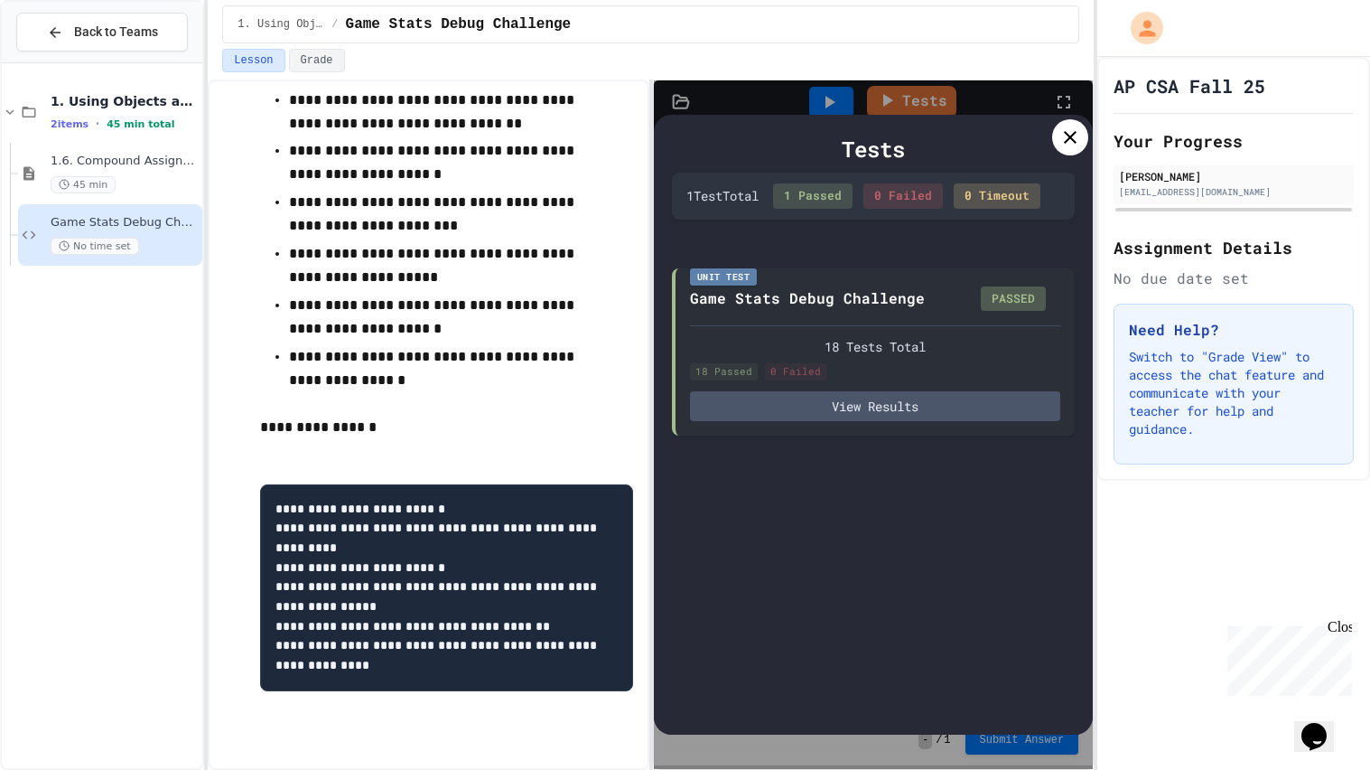
click at [1059, 149] on div at bounding box center [1070, 137] width 36 height 36
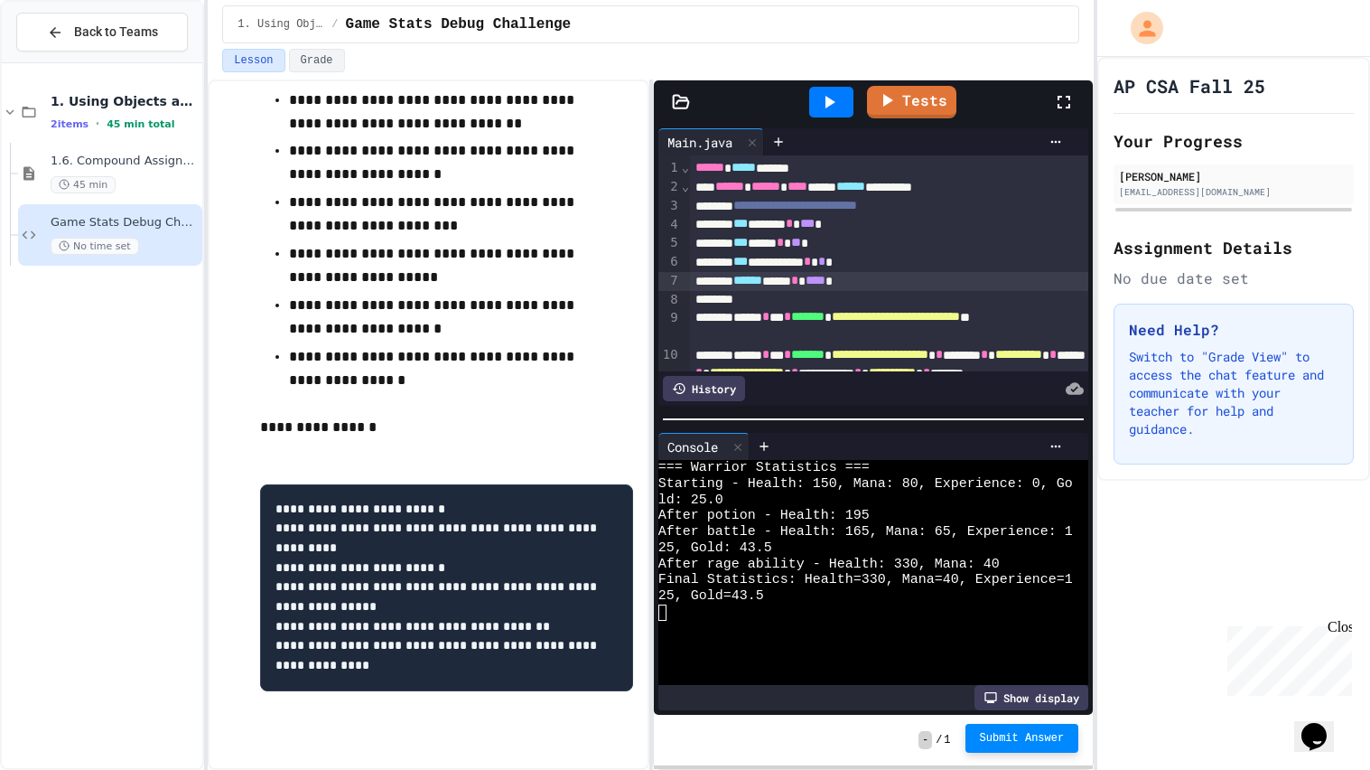
click at [992, 747] on button "Submit Answer" at bounding box center [1023, 737] width 114 height 29
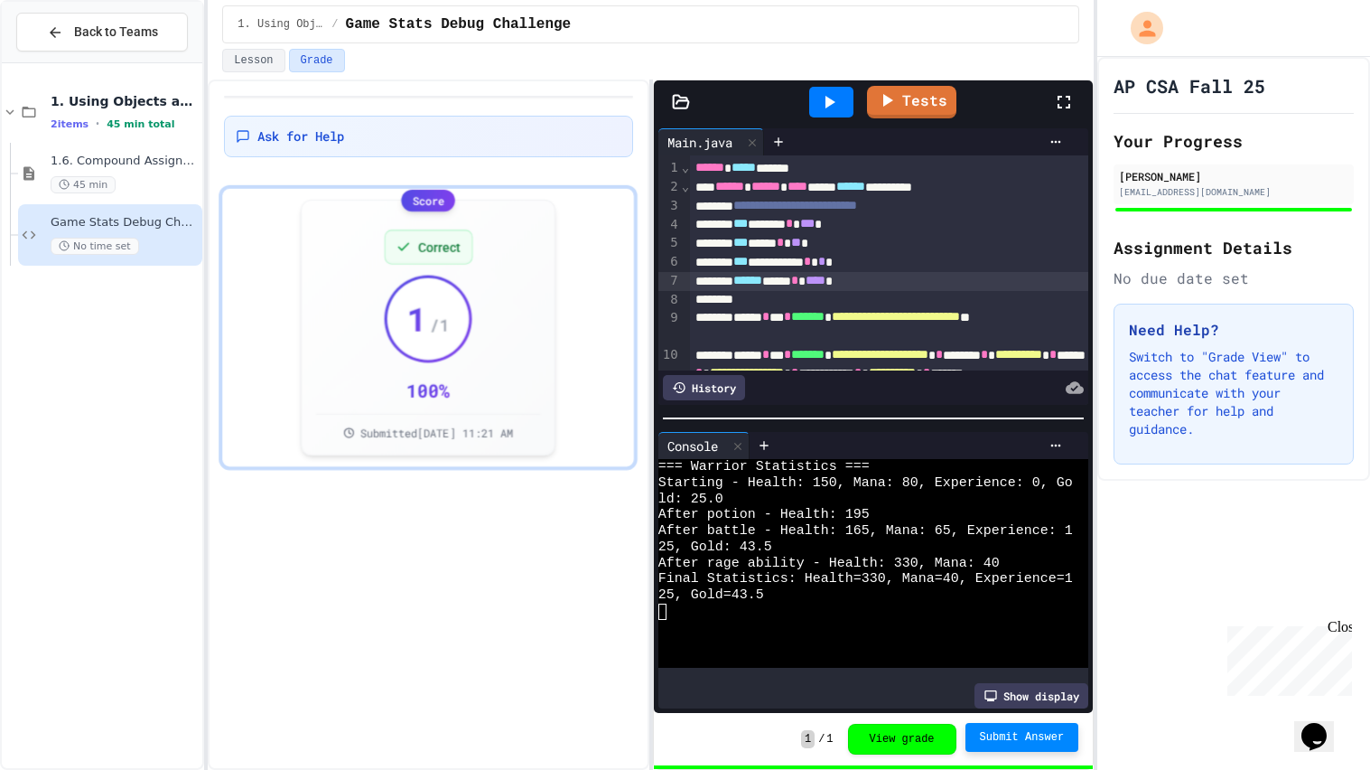
click at [1345, 632] on div "Close" at bounding box center [1339, 630] width 23 height 23
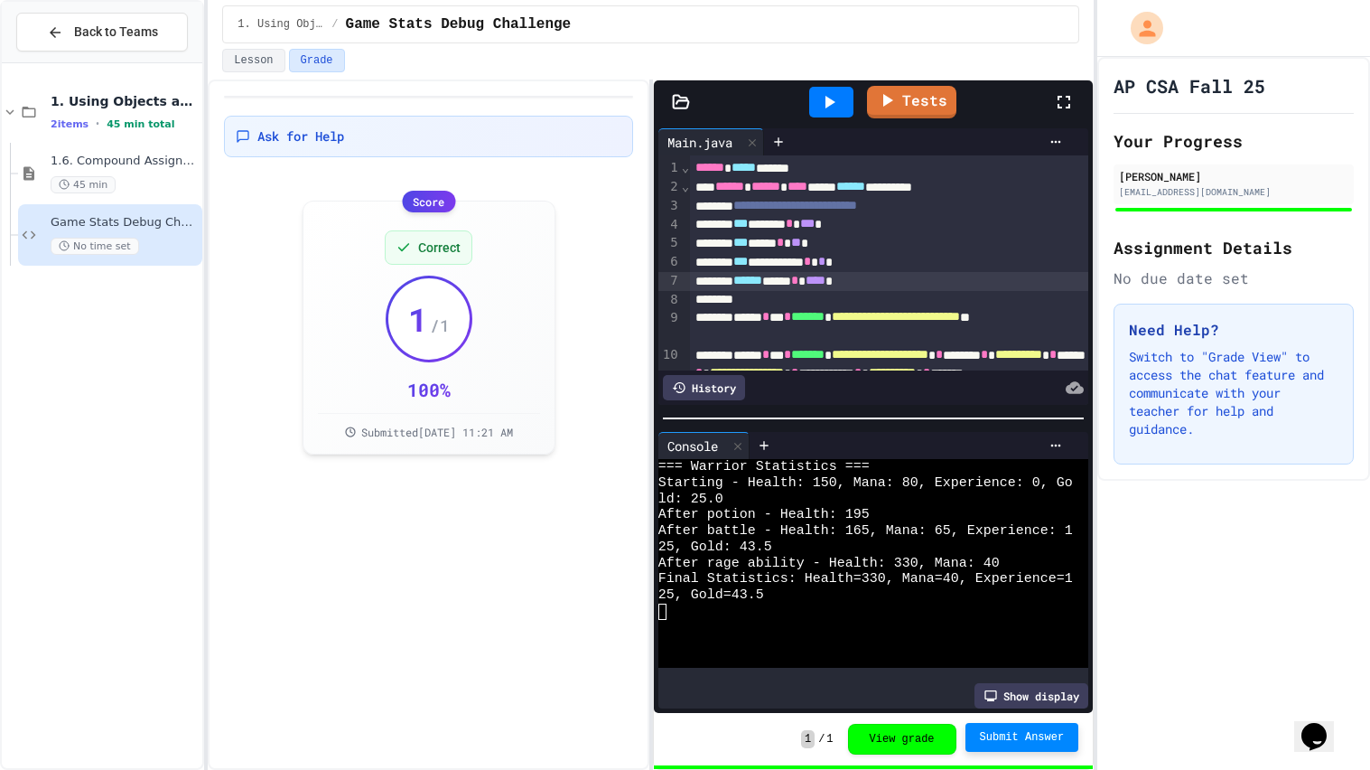
click at [1329, 732] on icon "Opens Chat This icon Opens the chat window." at bounding box center [1314, 736] width 29 height 29
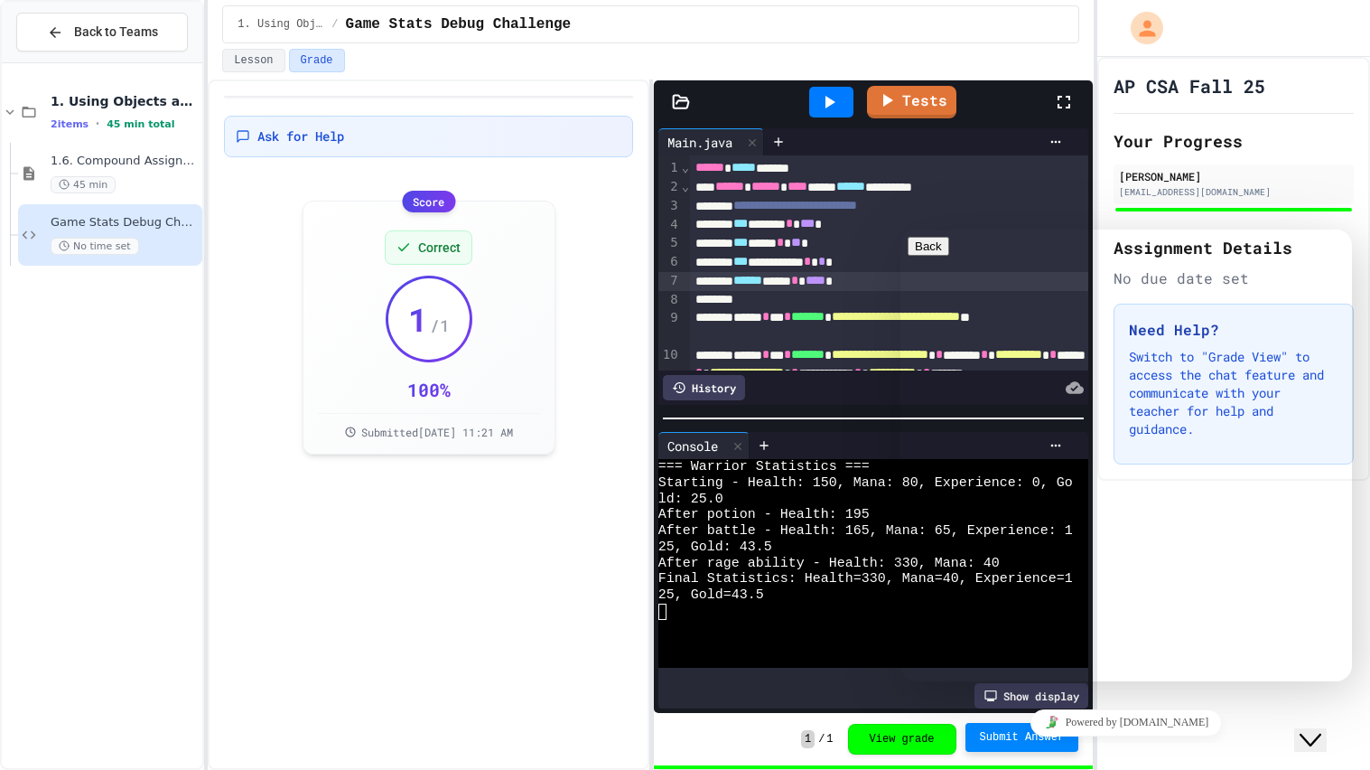
click at [1025, 745] on textarea at bounding box center [978, 752] width 140 height 14
type textarea "**********"
click at [952, 270] on button "Menu" at bounding box center [930, 279] width 44 height 19
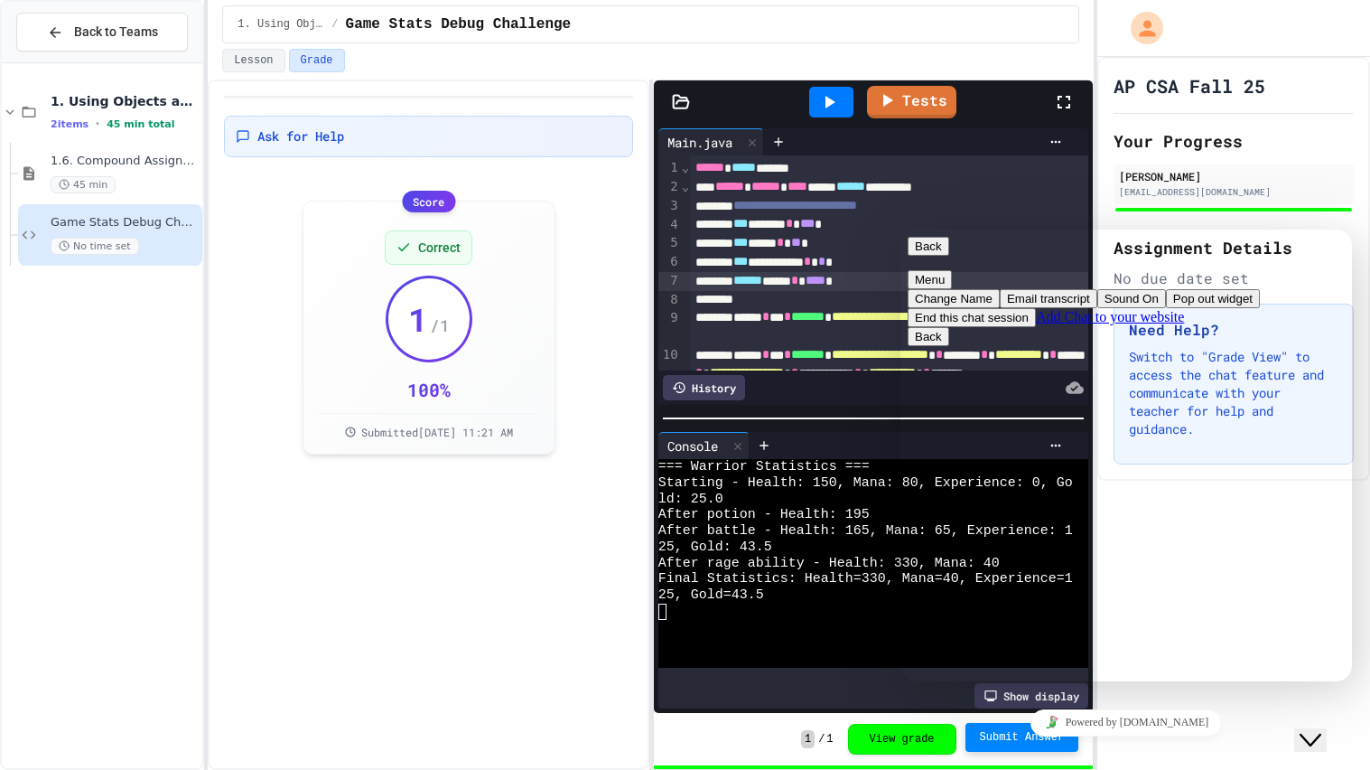
click at [1036, 327] on button "End this chat session" at bounding box center [972, 317] width 128 height 19
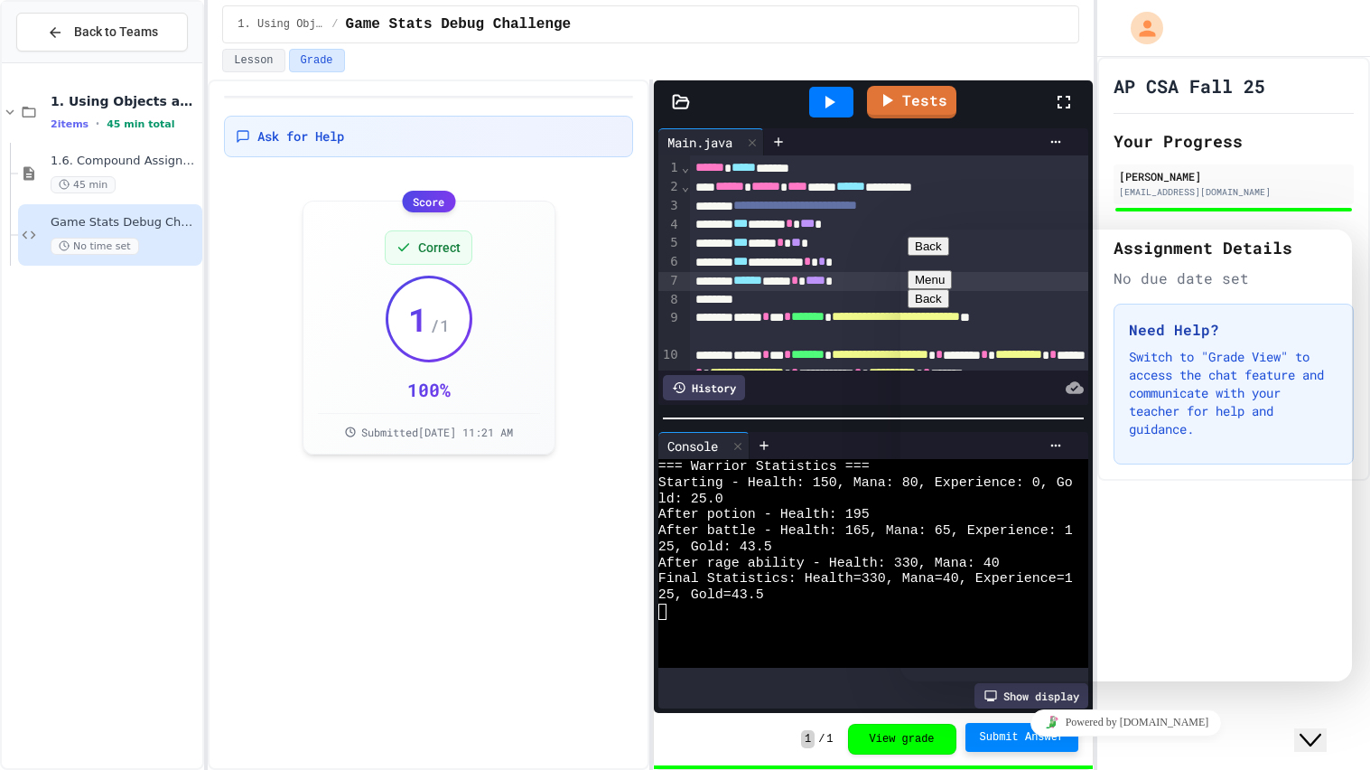
click at [1025, 769] on button "End Chat" at bounding box center [992, 785] width 65 height 19
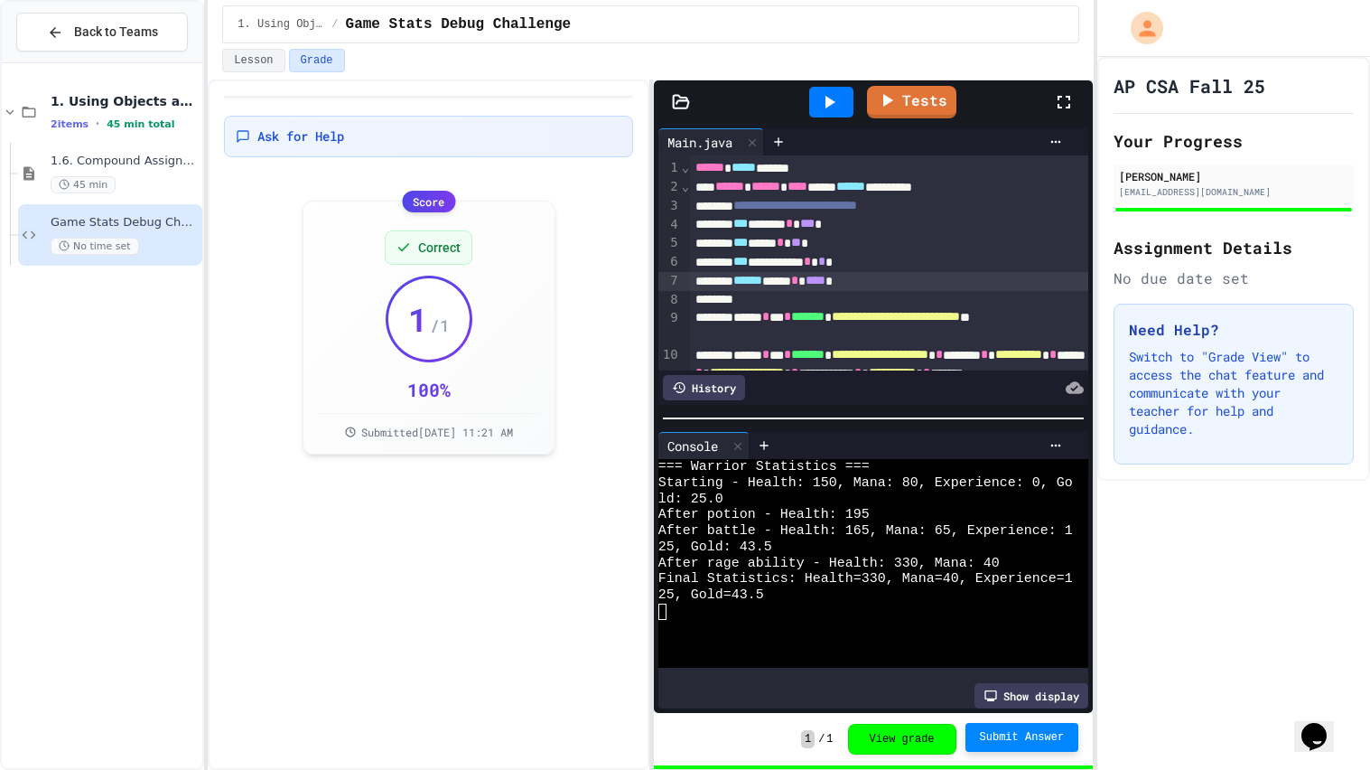
click at [1329, 722] on icon "Opens Chat This icon Opens the chat window." at bounding box center [1314, 736] width 29 height 29
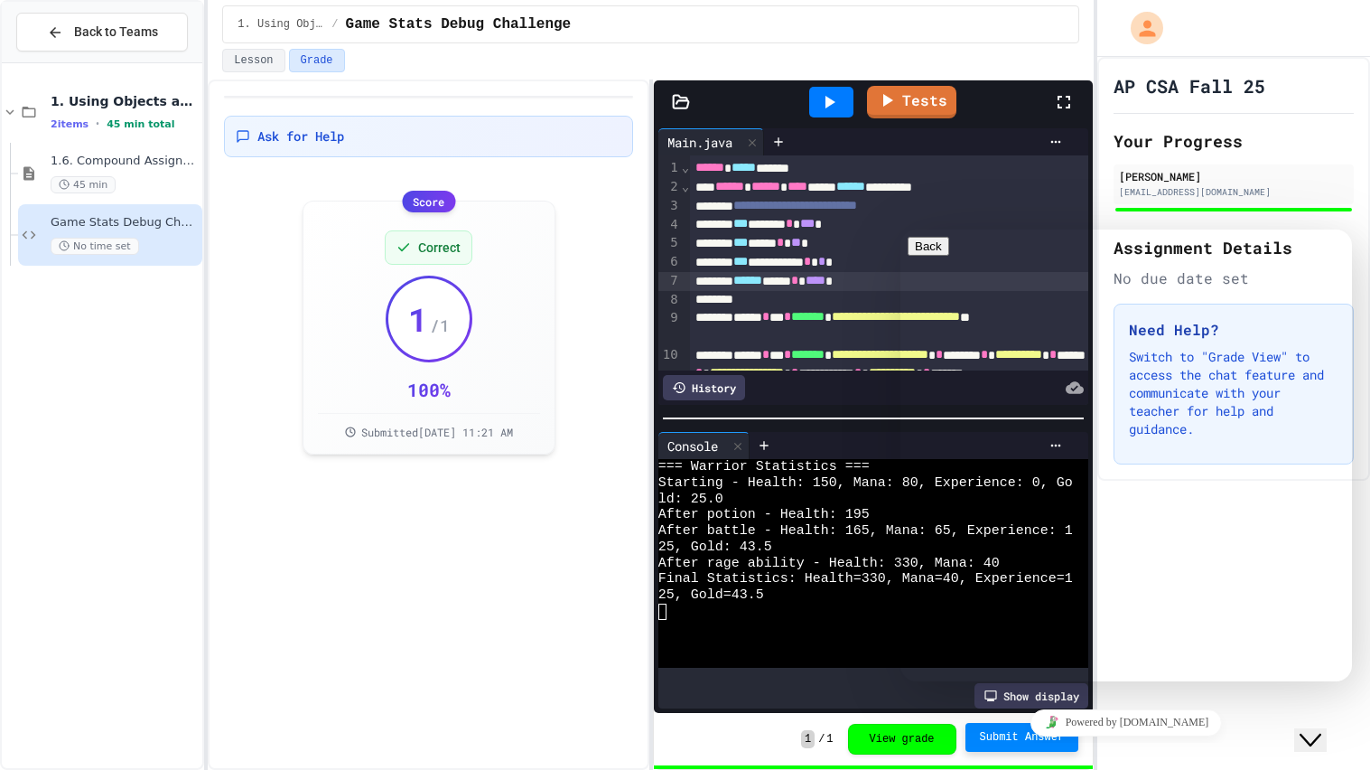
click at [1327, 740] on button "Close Chat This icon closes the chat window." at bounding box center [1310, 739] width 33 height 23
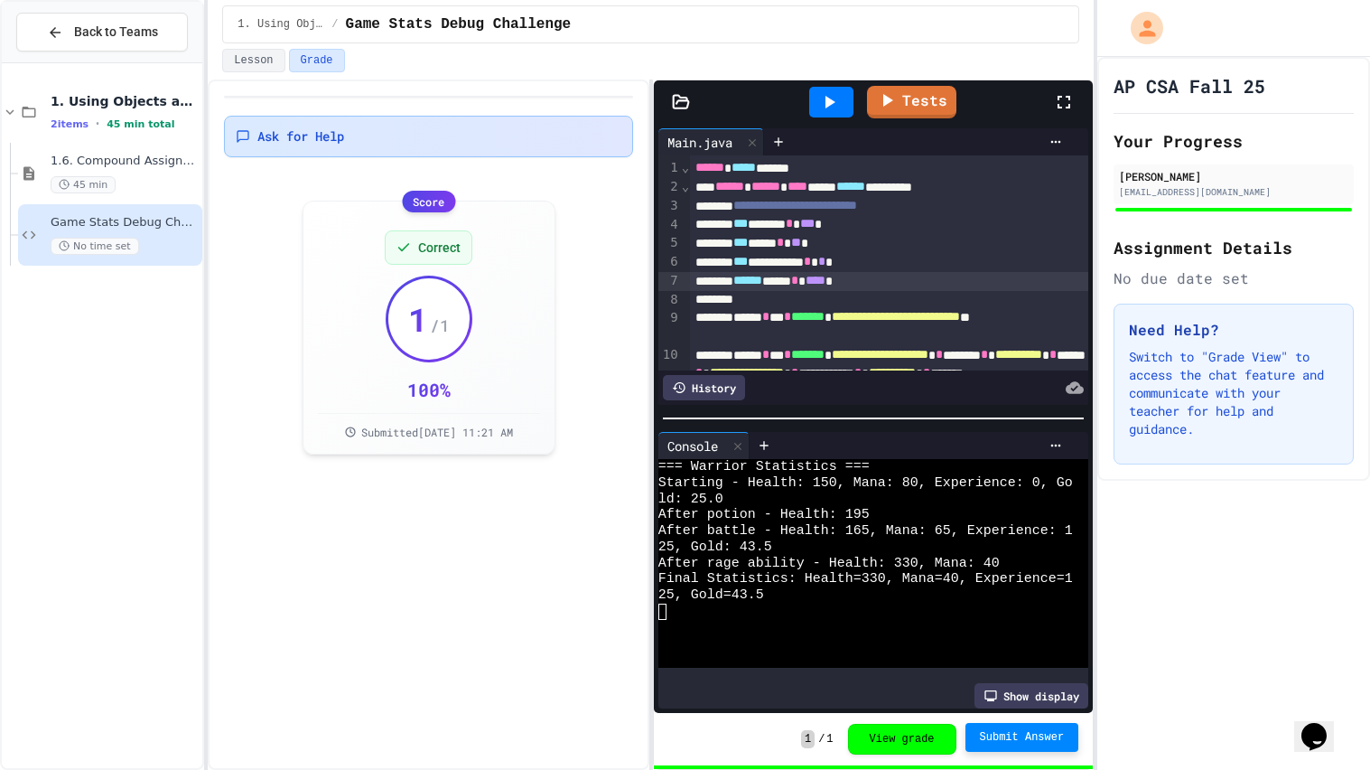
click at [537, 124] on div "Ask for Help" at bounding box center [428, 137] width 408 height 42
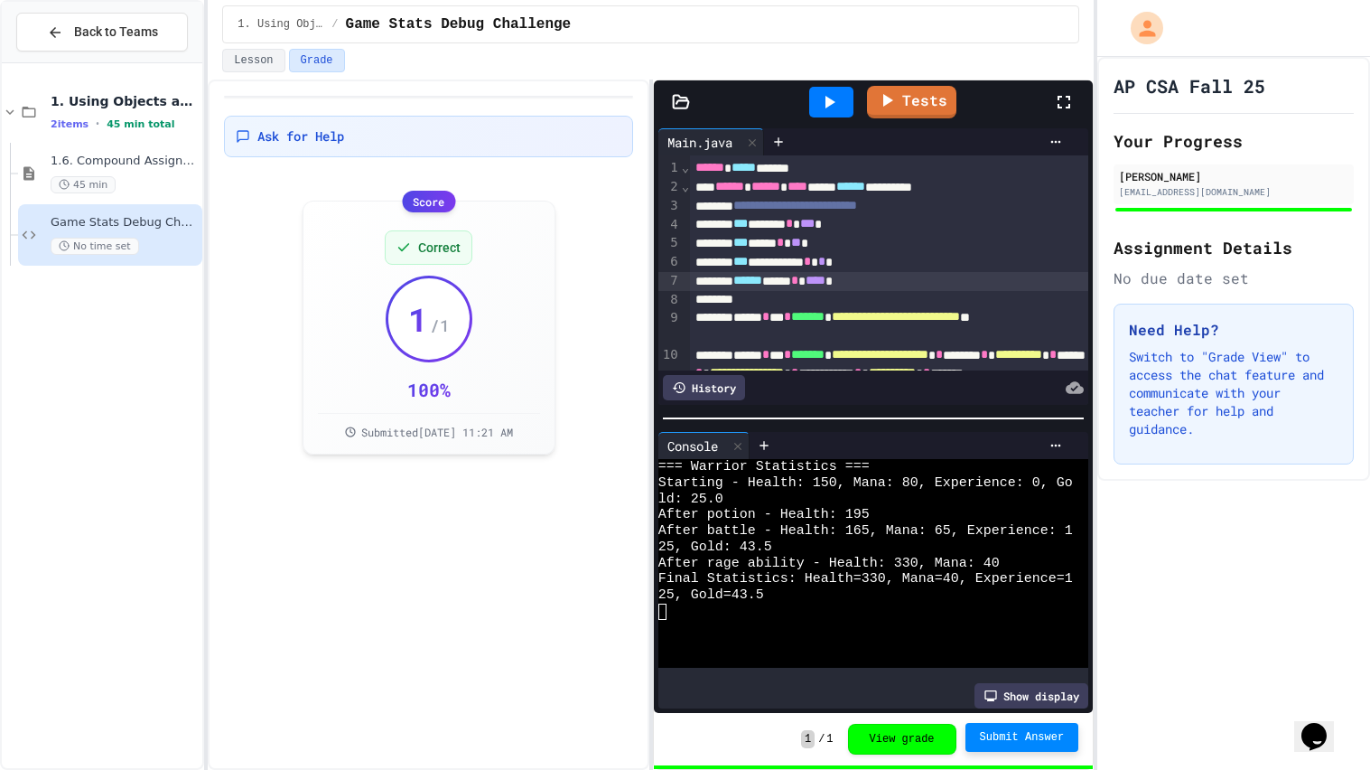
type textarea "**********"
